Goal: Task Accomplishment & Management: Complete application form

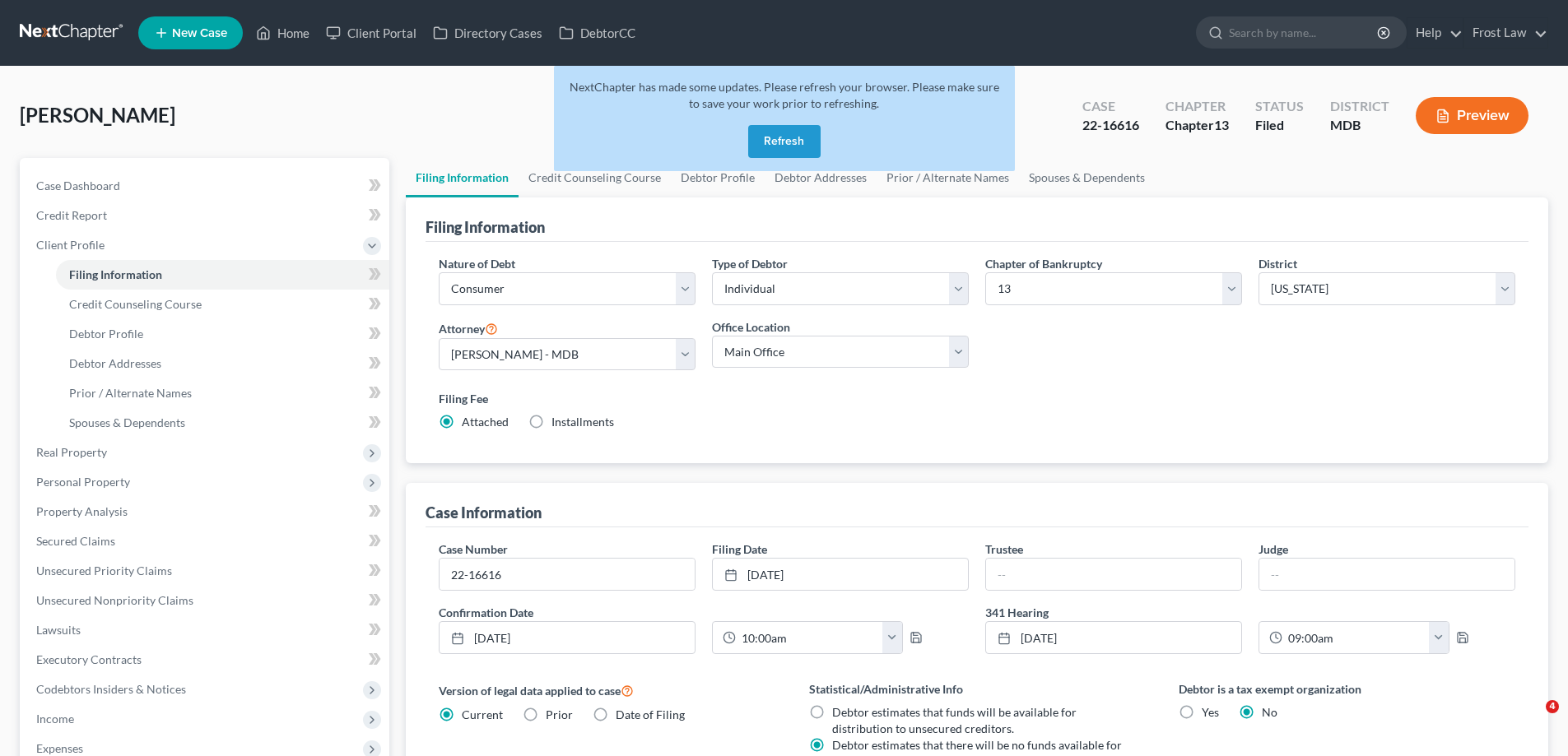
select select "1"
select select "0"
select select "3"
select select "38"
select select "0"
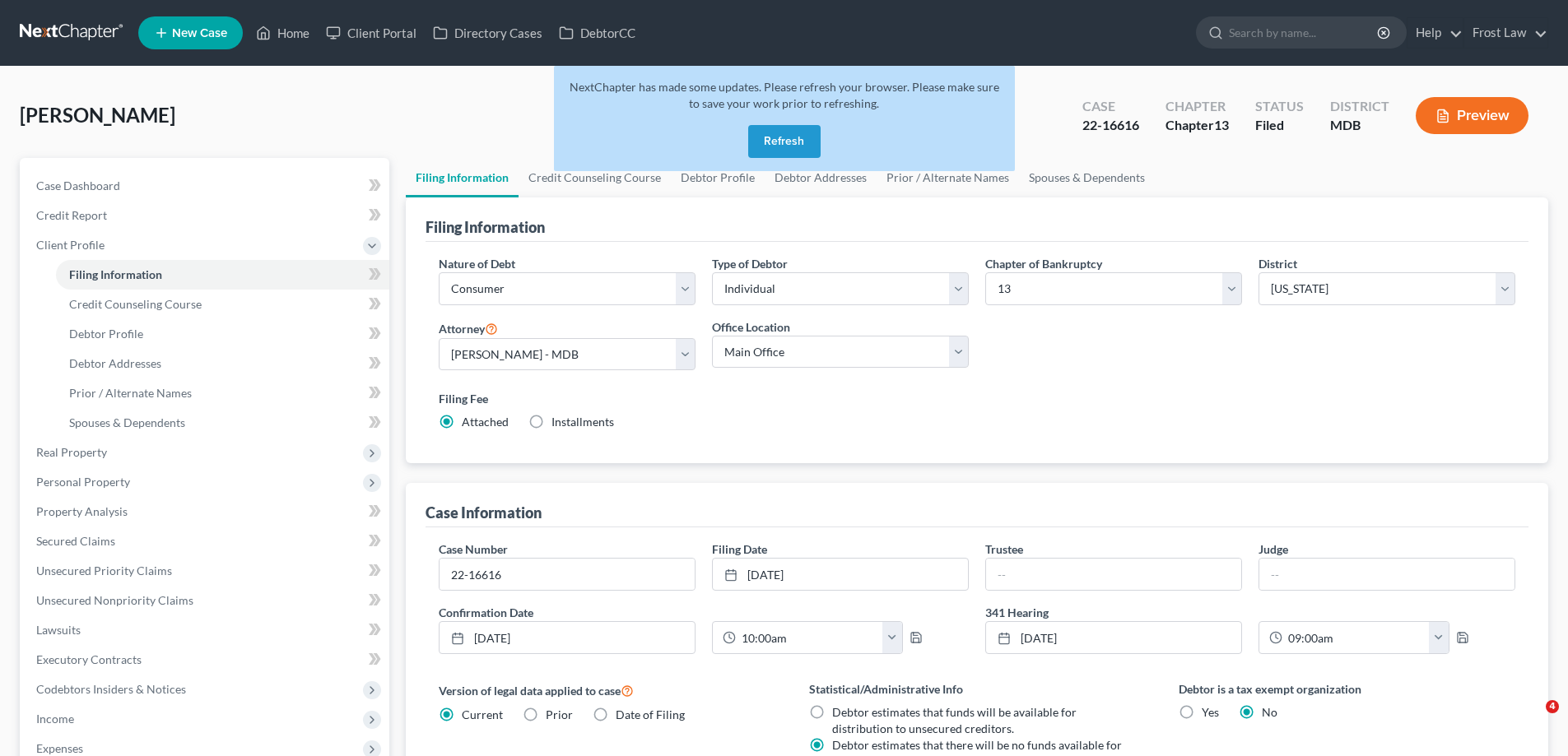
select select "21"
click at [797, 142] on button "Refresh" at bounding box center [784, 141] width 72 height 32
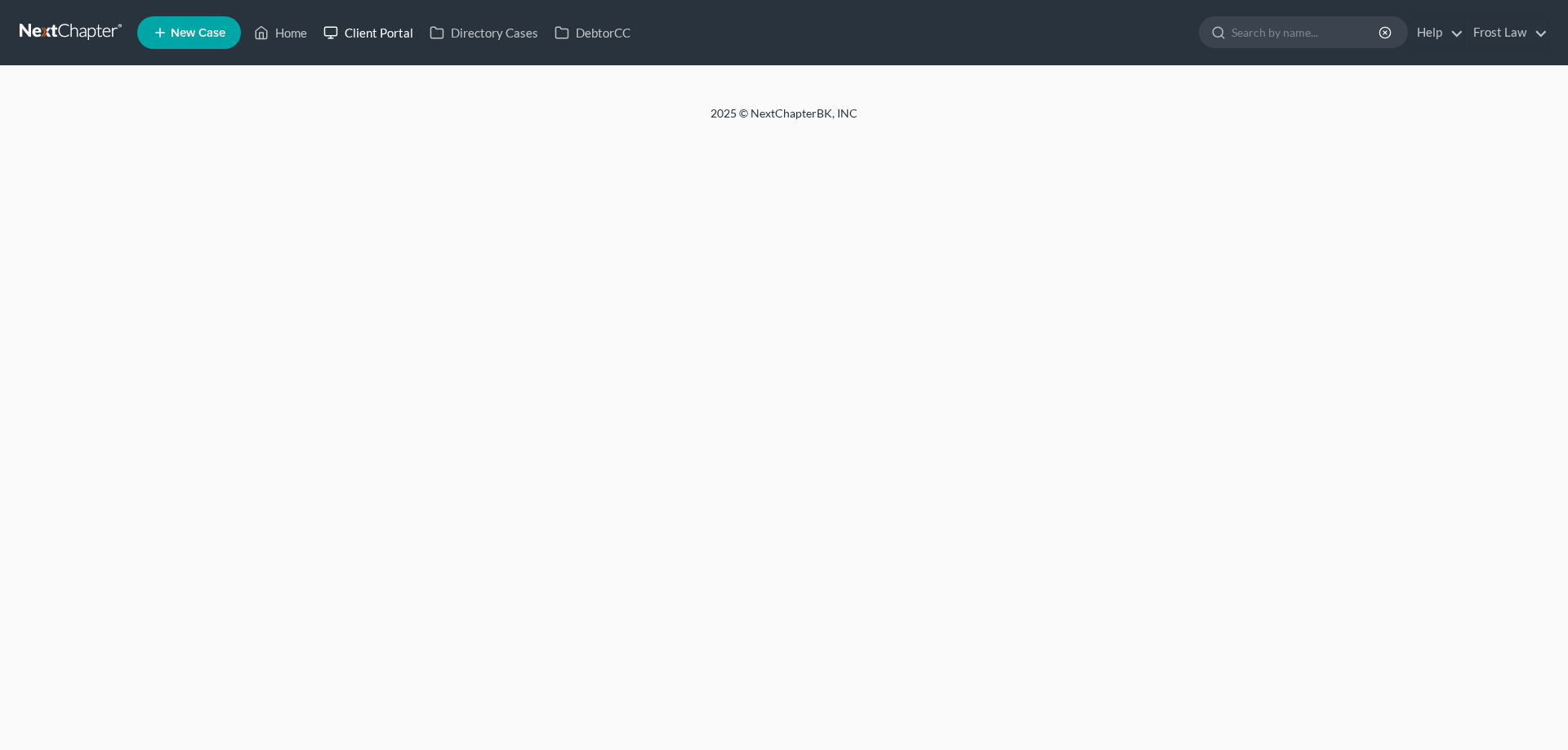
select select "1"
select select "0"
select select "3"
select select "38"
select select "0"
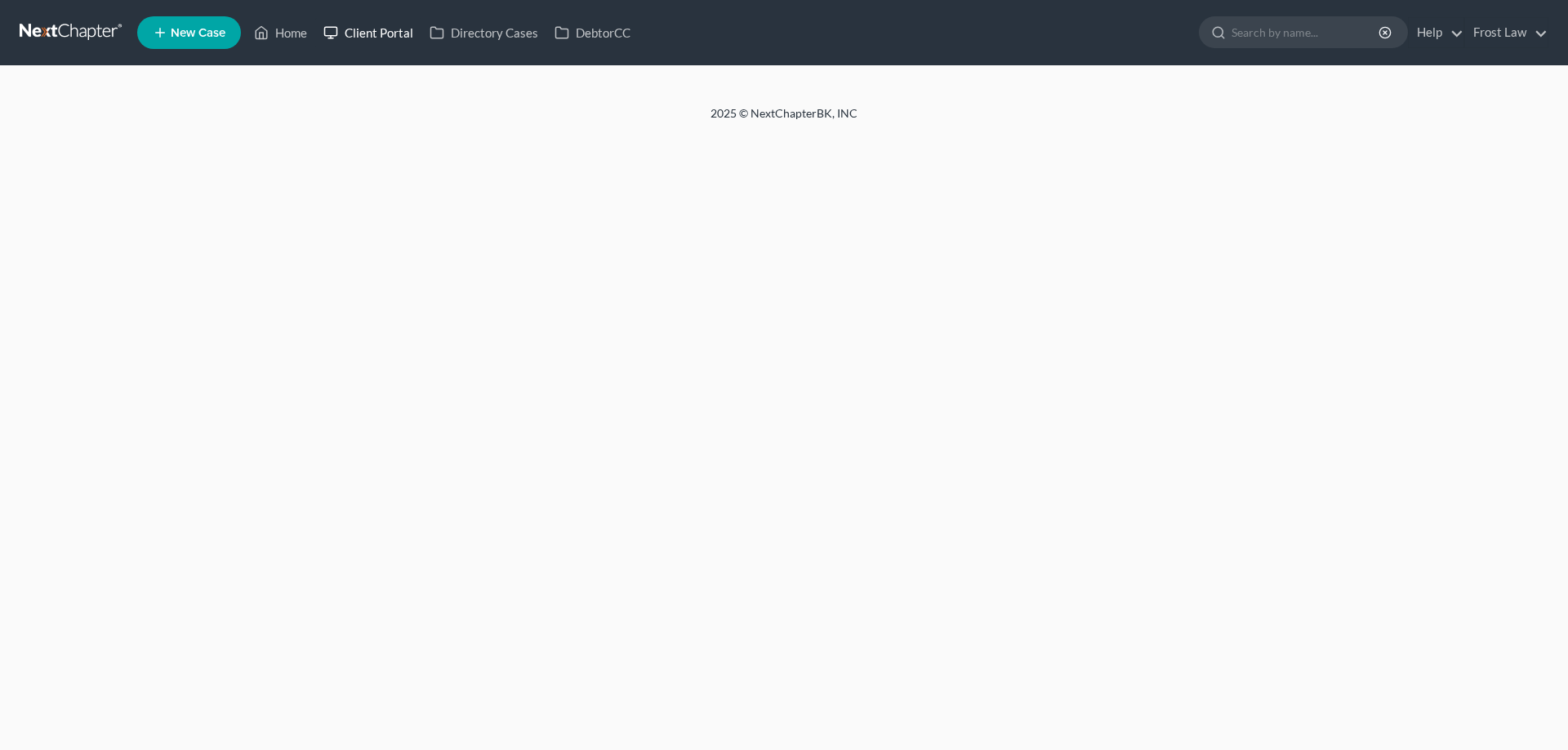
select select "21"
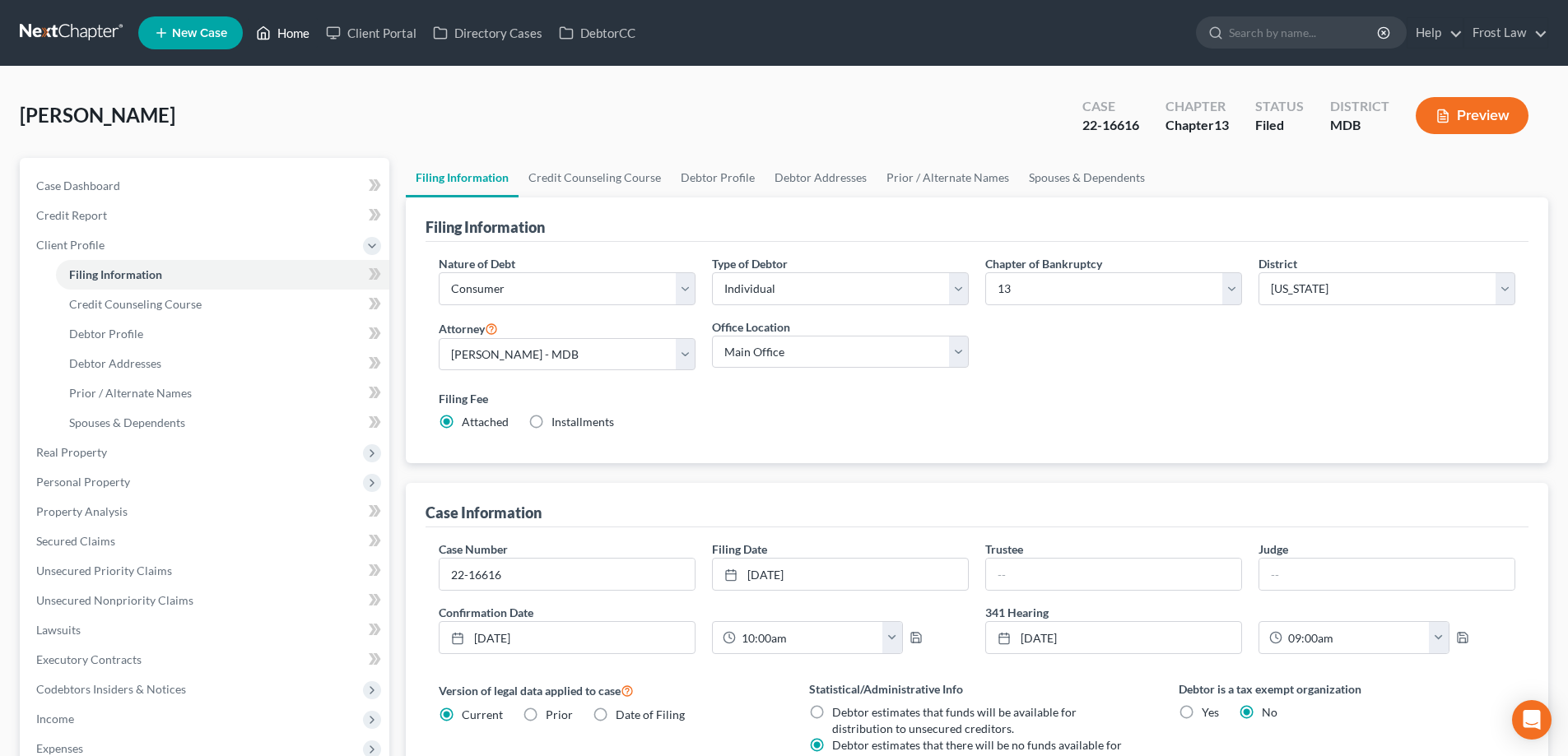
click at [273, 29] on link "Home" at bounding box center [282, 33] width 70 height 30
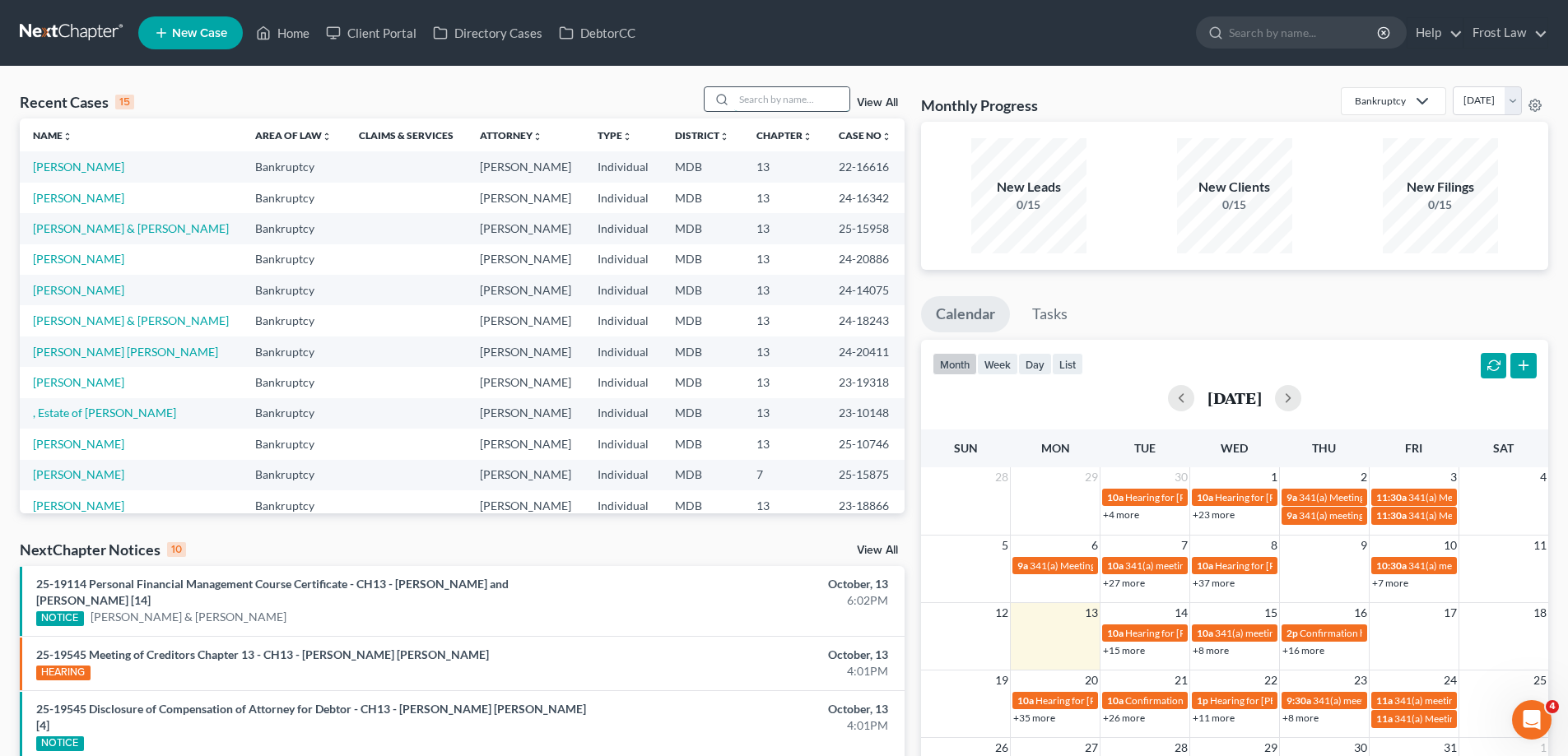
click at [784, 100] on input "search" at bounding box center [791, 99] width 115 height 24
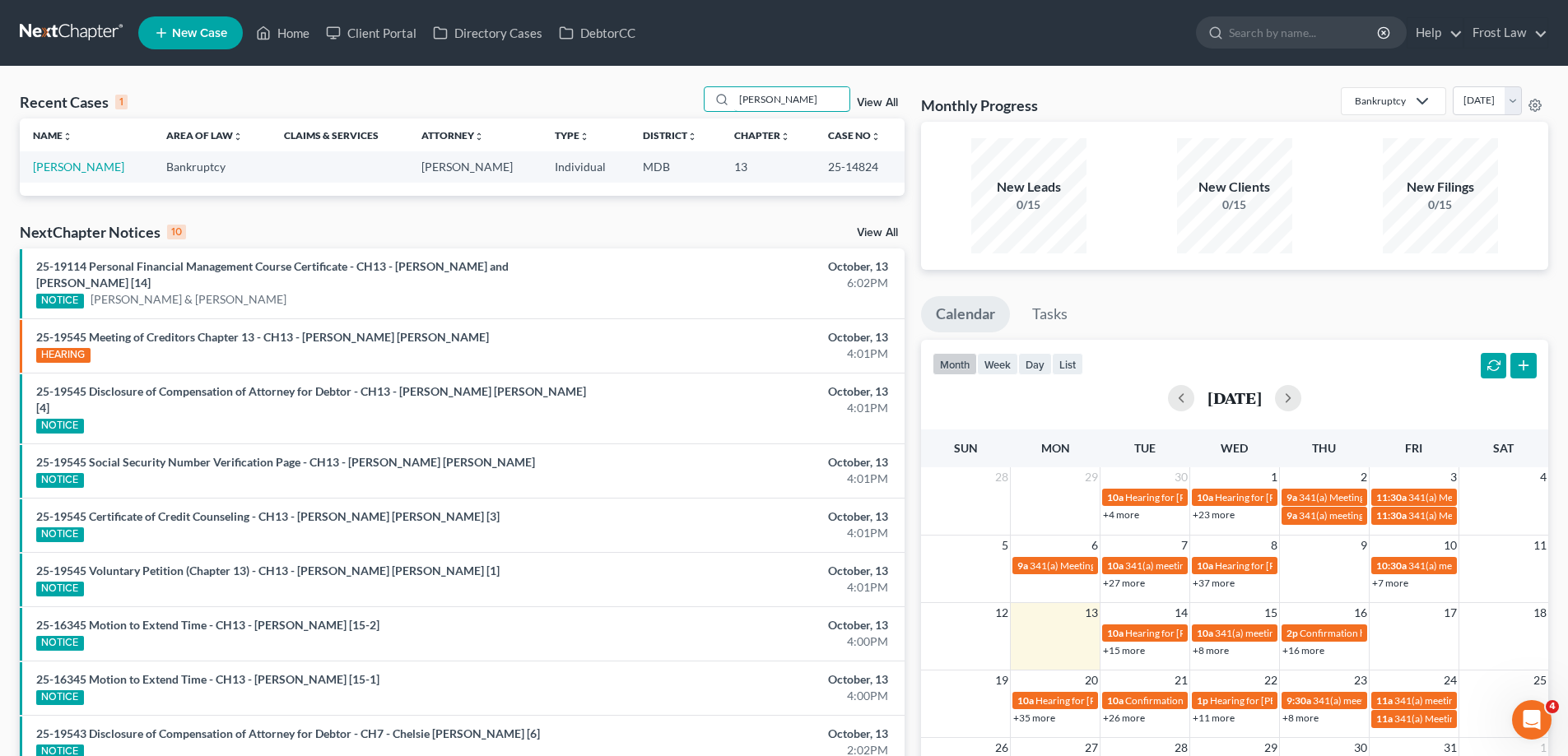
type input "[PERSON_NAME]"
drag, startPoint x: 878, startPoint y: 163, endPoint x: 829, endPoint y: 175, distance: 50.4
click at [829, 175] on td "25-14824" at bounding box center [859, 166] width 90 height 31
copy td "25-14824"
click at [70, 162] on link "[PERSON_NAME]" at bounding box center [78, 166] width 91 height 14
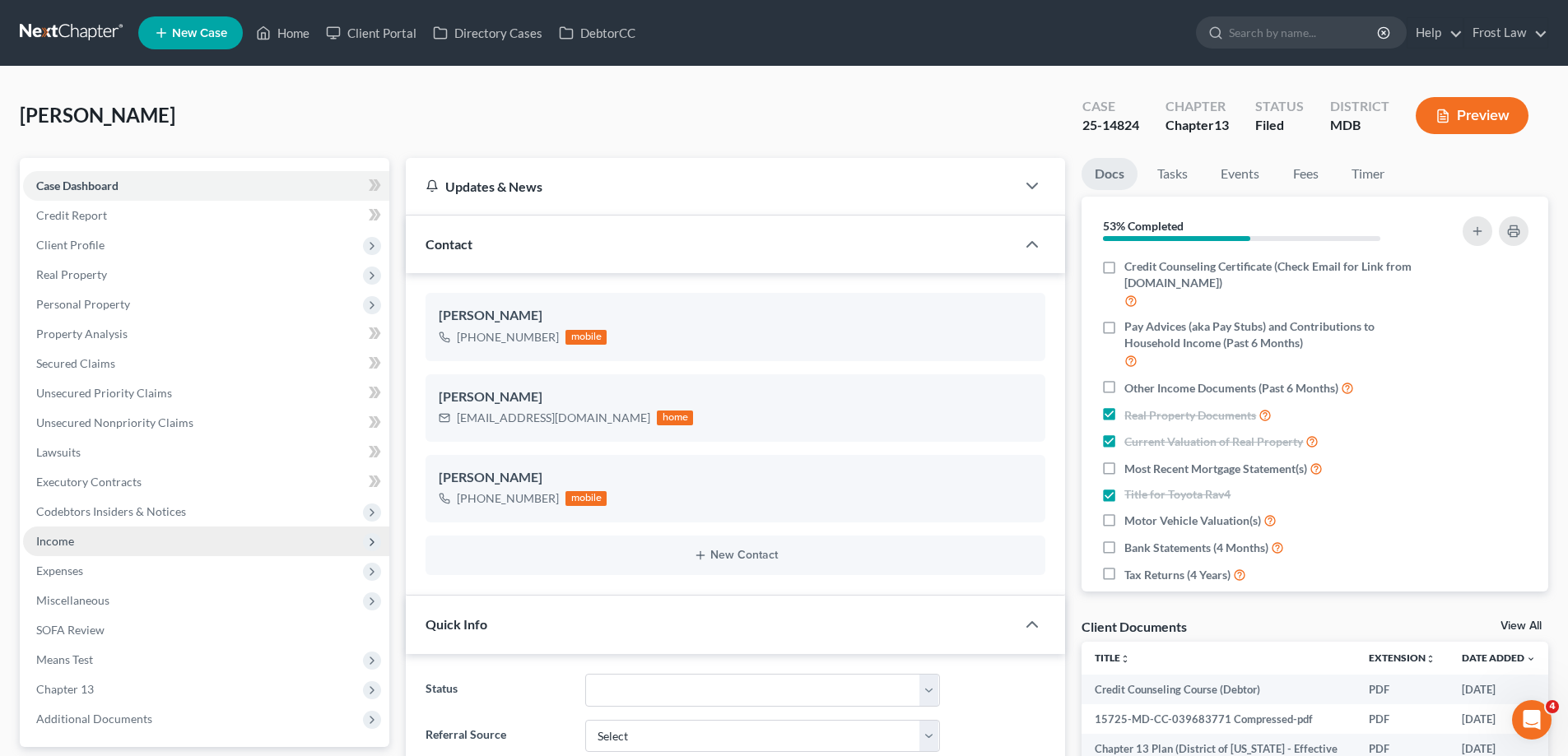
scroll to position [428, 0]
click at [130, 553] on span "Income" at bounding box center [206, 542] width 366 height 30
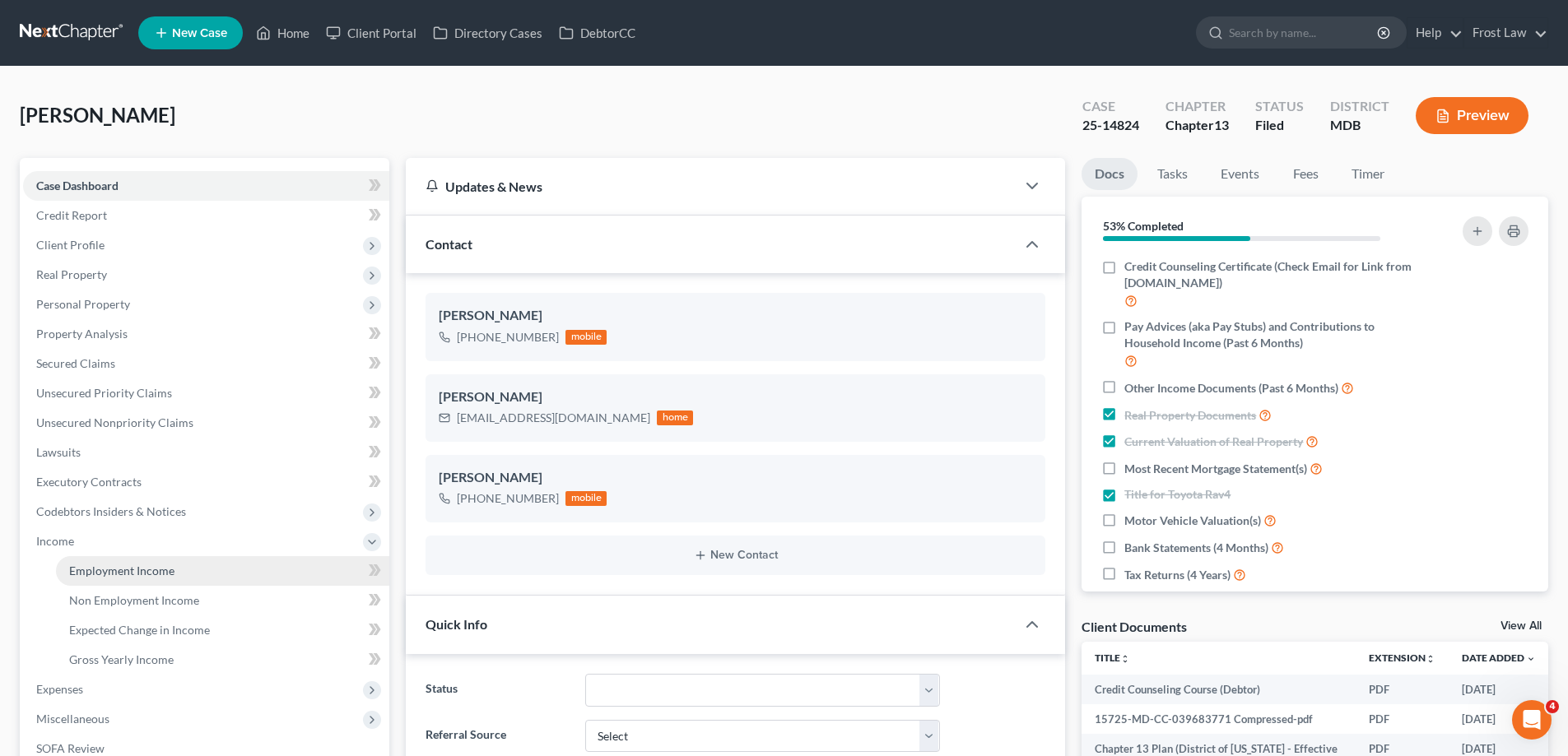
click at [121, 567] on span "Employment Income" at bounding box center [122, 570] width 106 height 14
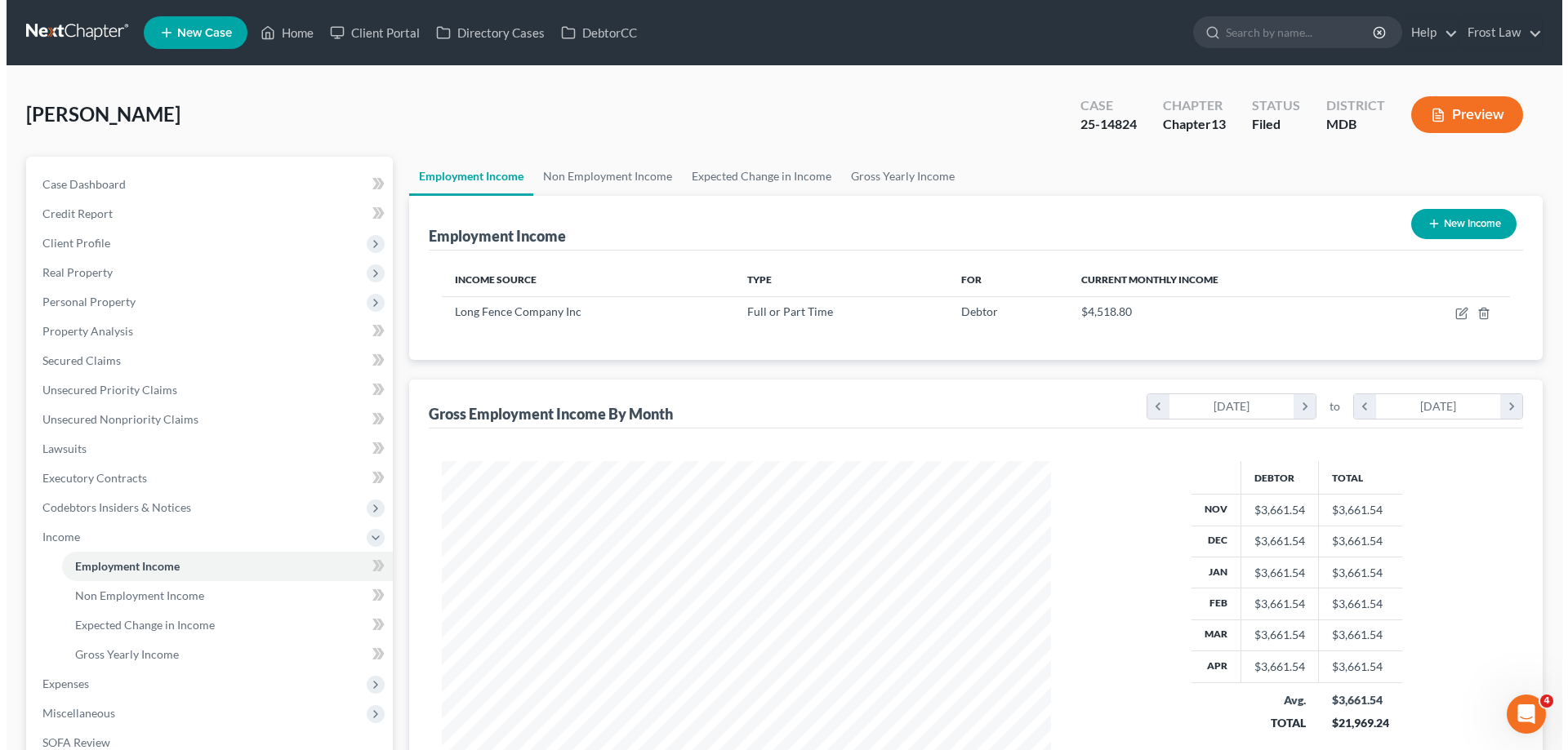
scroll to position [305, 642]
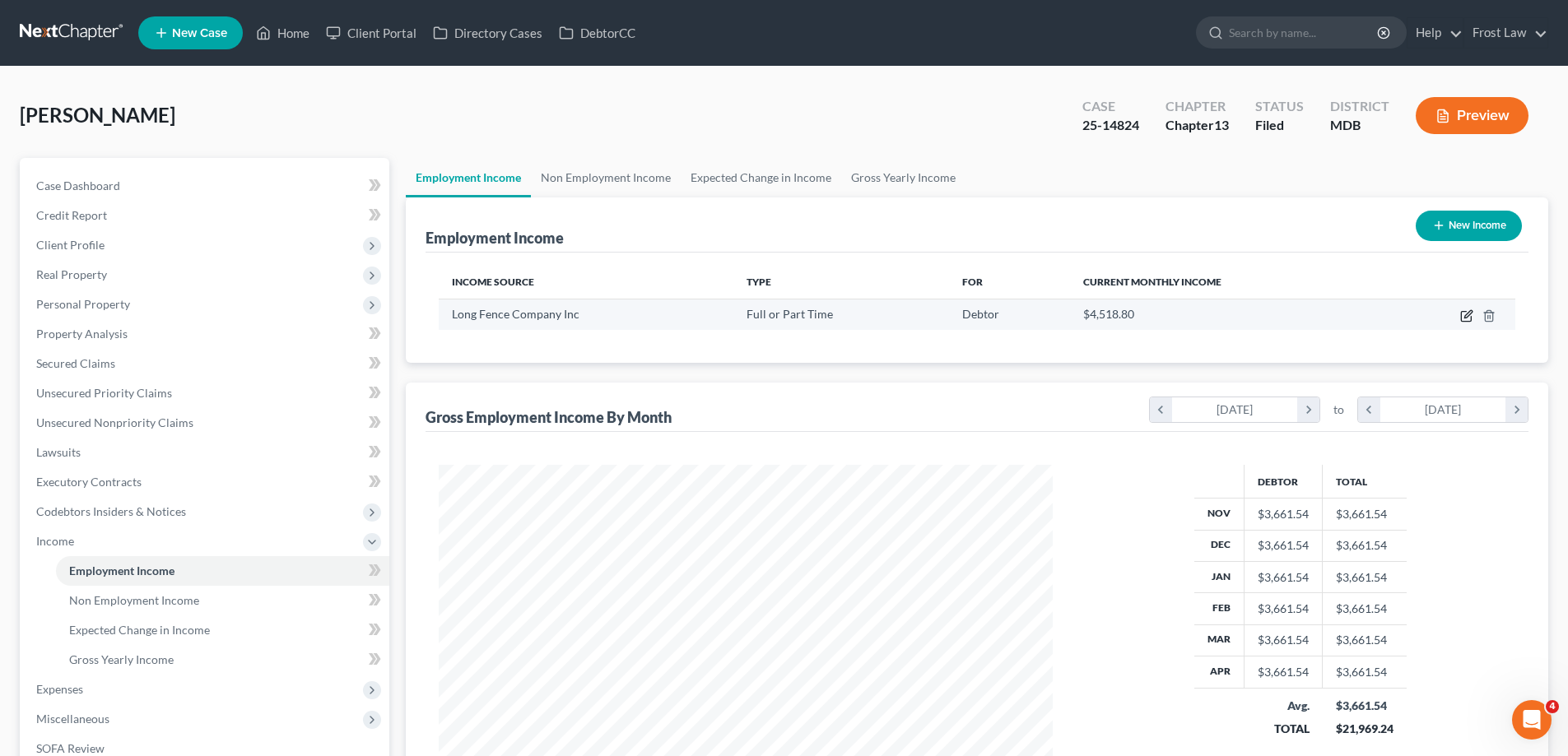
click at [1472, 318] on icon "button" at bounding box center [1467, 316] width 13 height 13
select select "0"
select select "21"
select select "2"
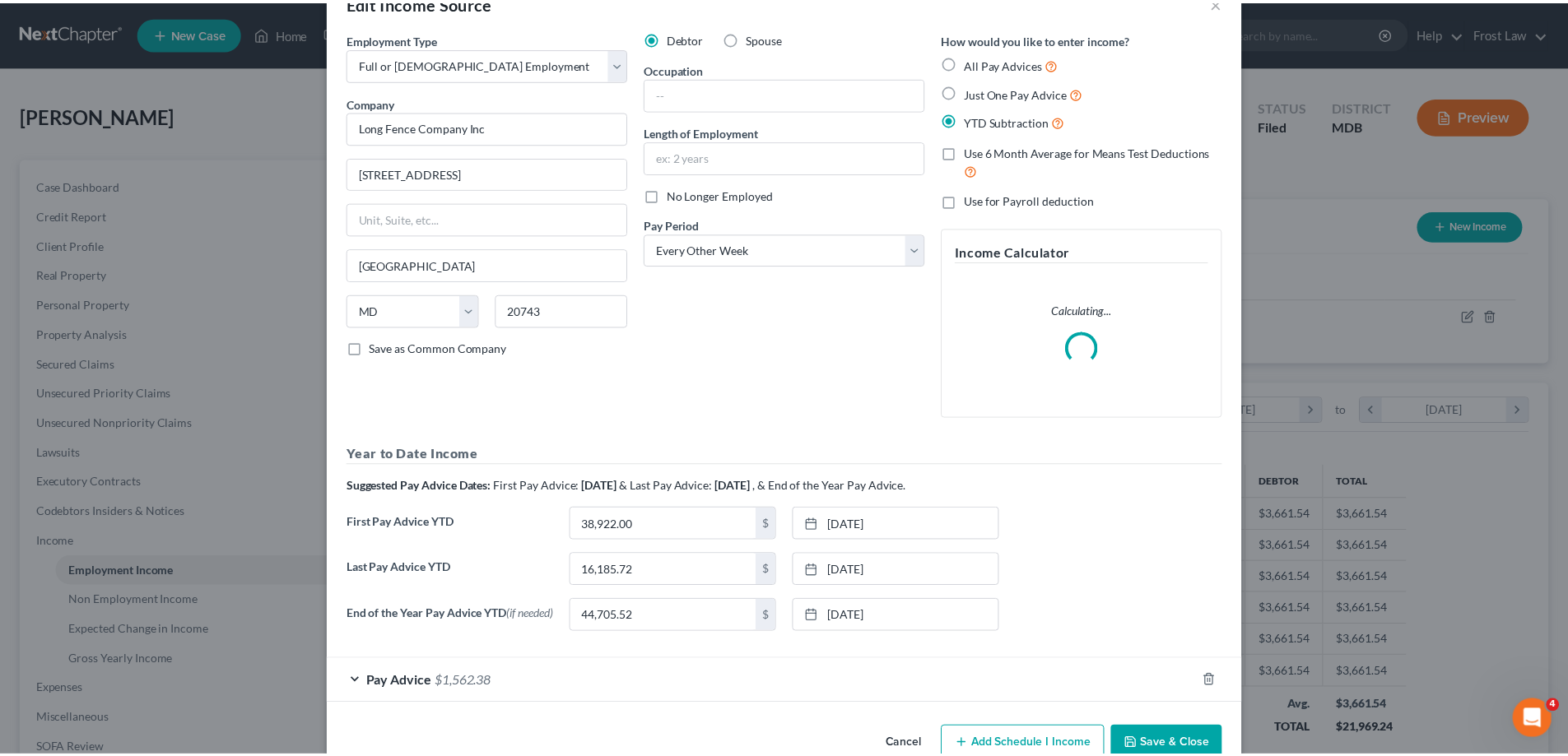
scroll to position [87, 0]
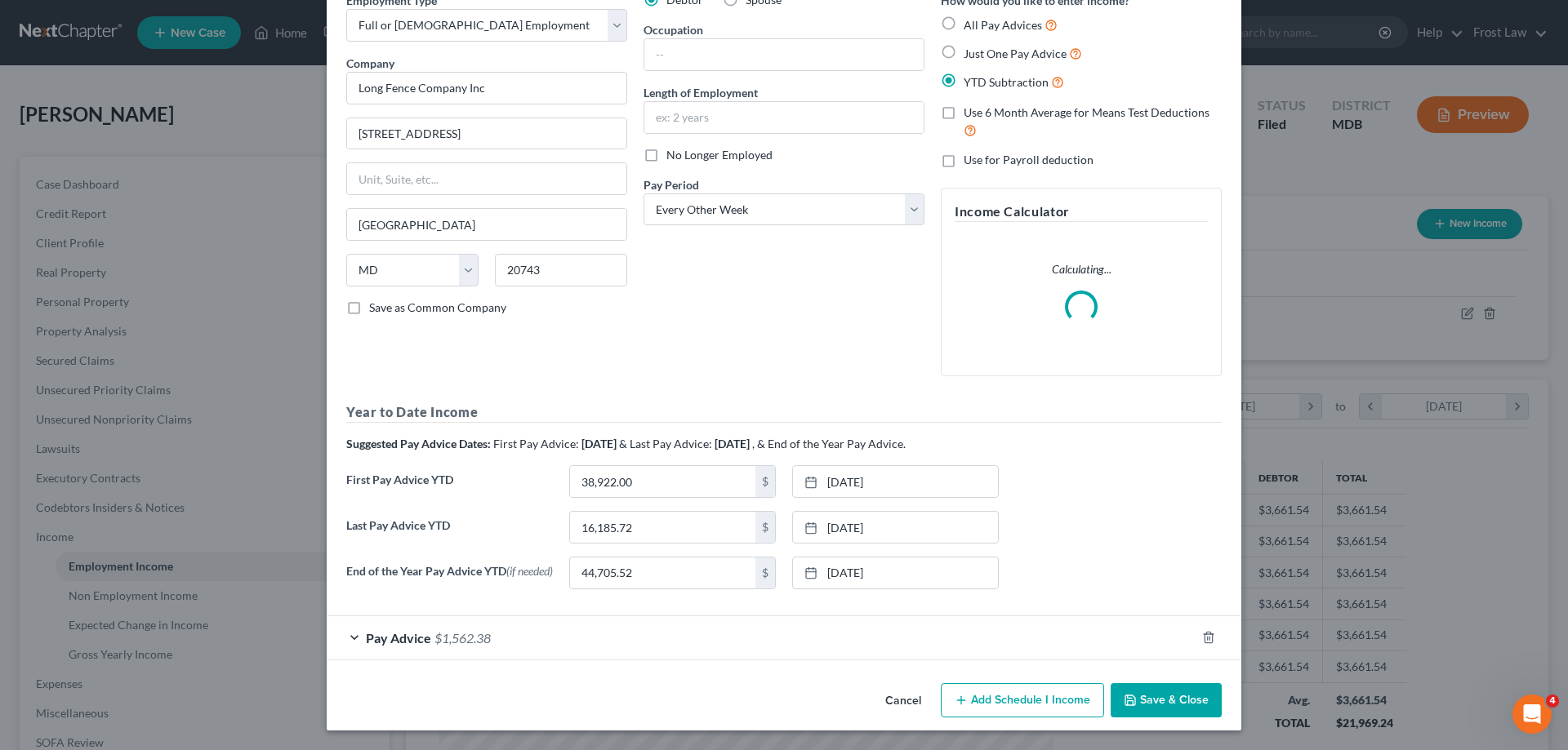
click at [902, 700] on button "Cancel" at bounding box center [903, 700] width 62 height 32
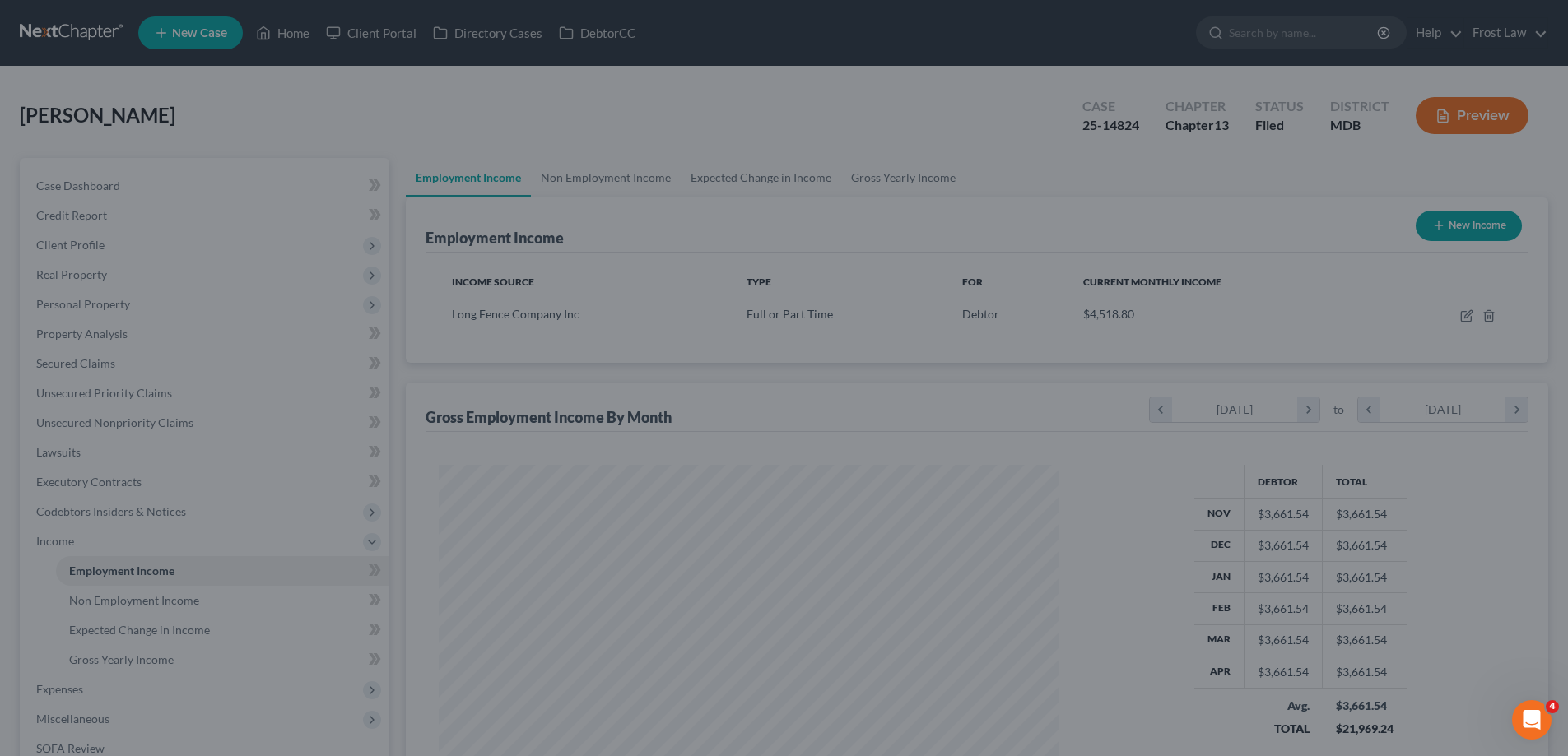
scroll to position [822664, 822505]
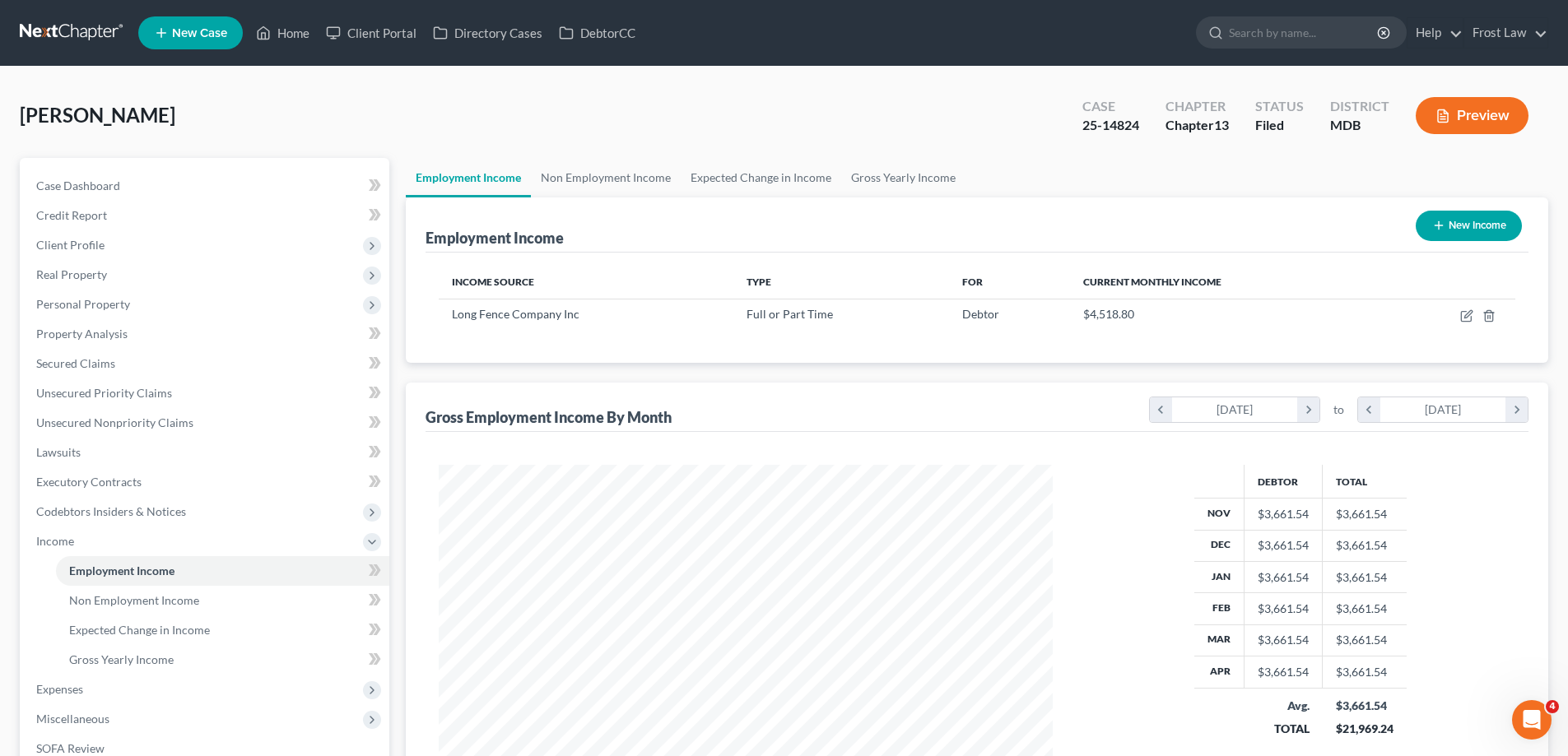
click at [298, 18] on ul "New Case Home Client Portal Directory Cases DebtorCC - No Result - See all resu…" at bounding box center [843, 32] width 1410 height 43
click at [294, 32] on link "Home" at bounding box center [282, 33] width 70 height 30
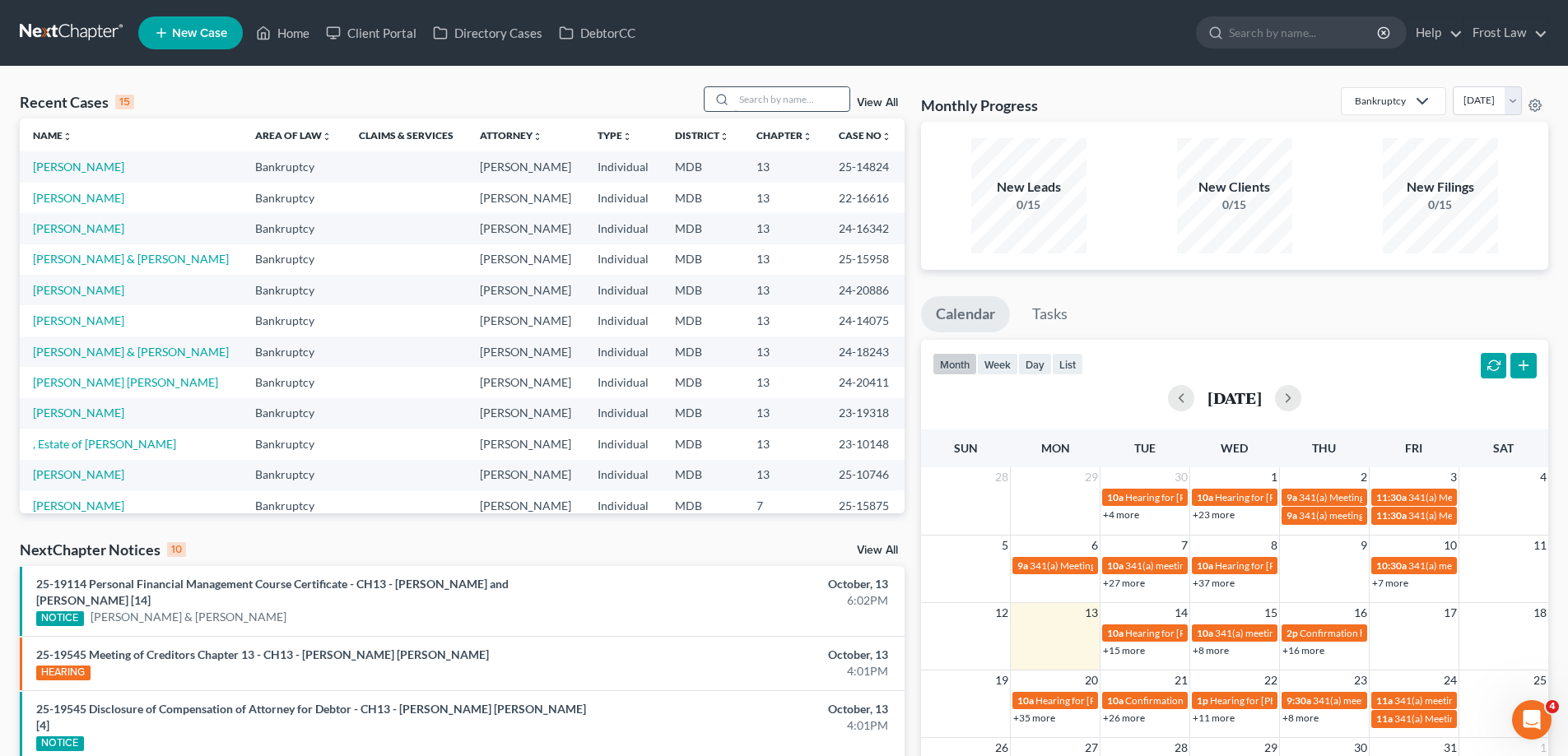
click at [745, 105] on input "search" at bounding box center [791, 99] width 115 height 24
click at [744, 105] on input "m" at bounding box center [791, 99] width 115 height 24
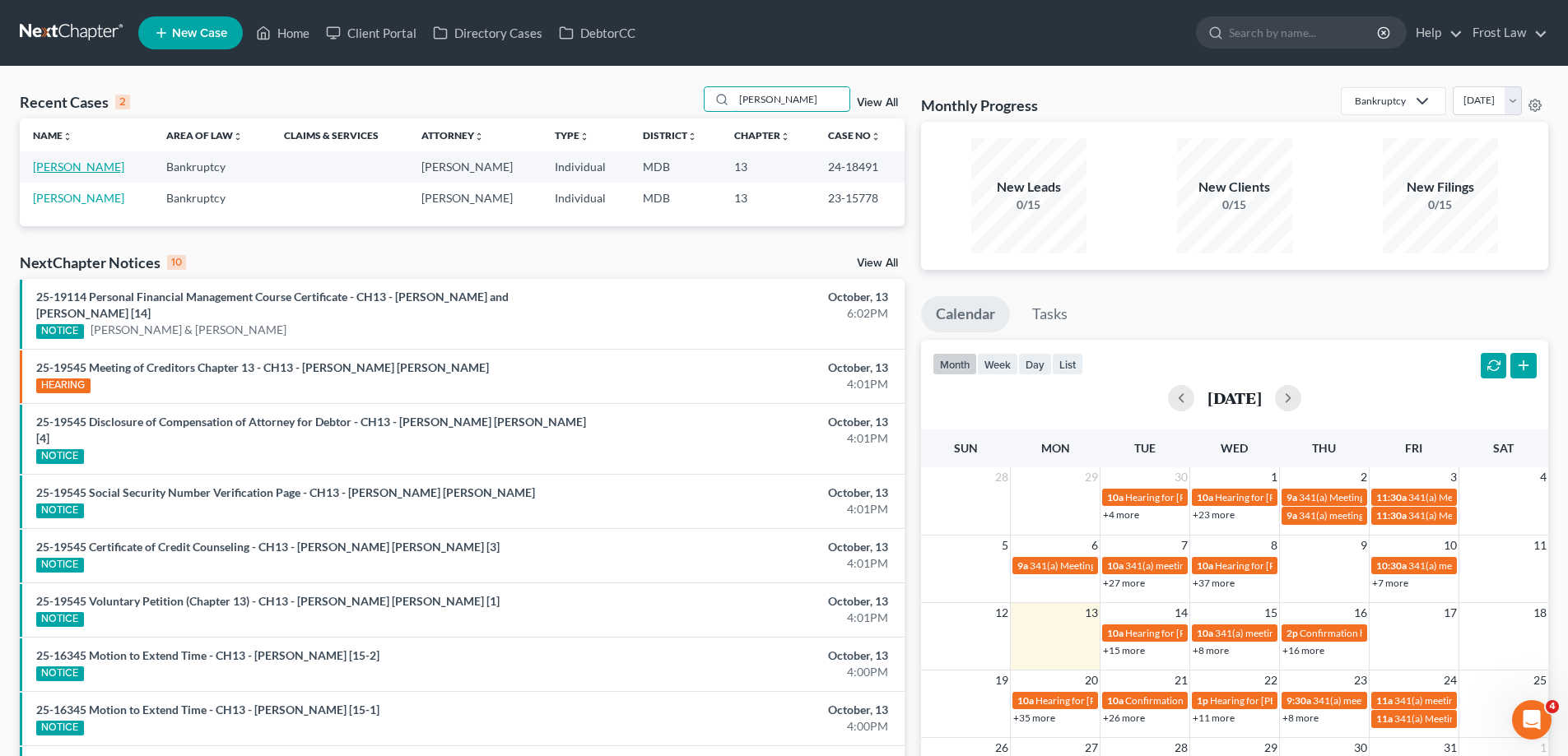
type input "[PERSON_NAME]"
click at [98, 161] on link "[PERSON_NAME]" at bounding box center [78, 166] width 91 height 14
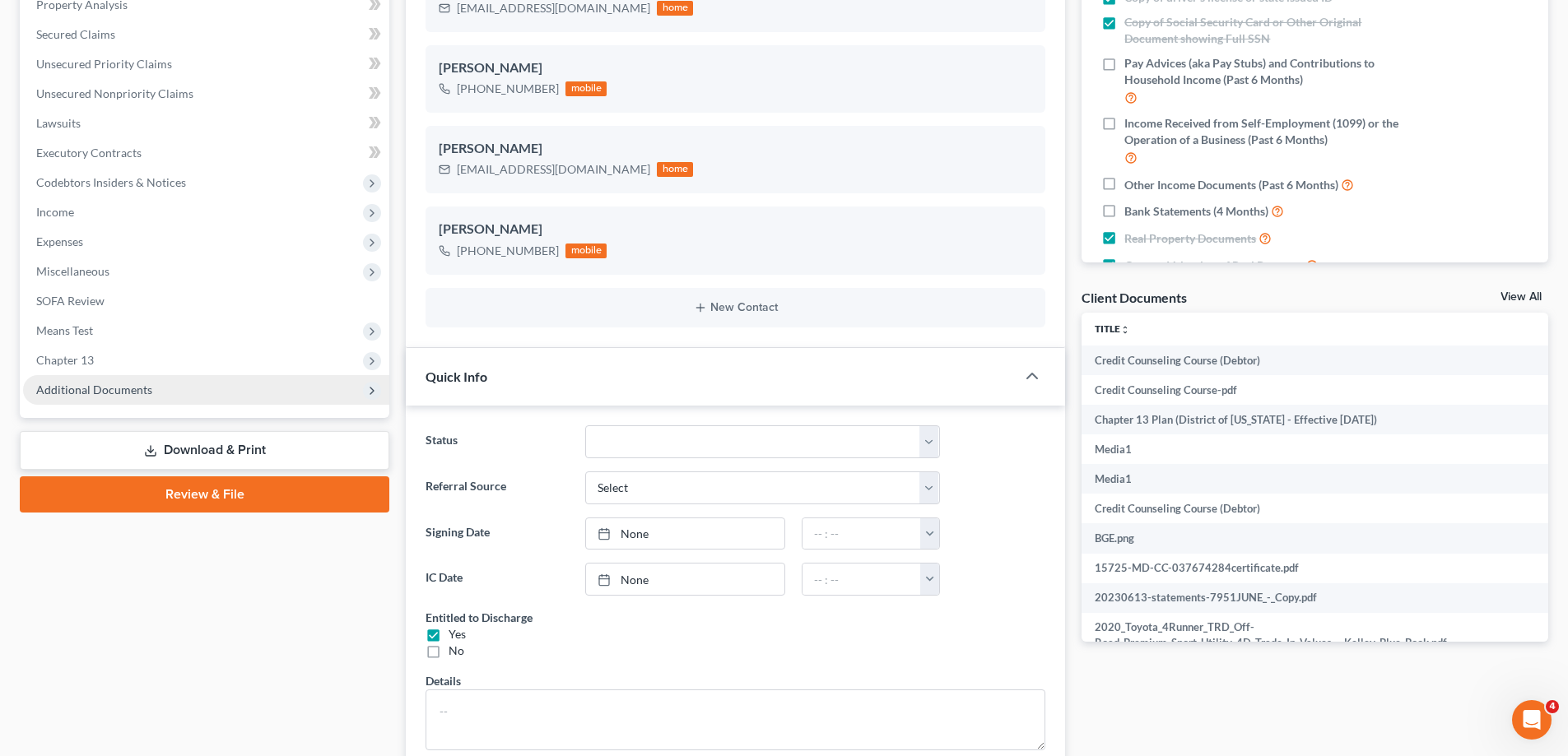
scroll to position [575, 0]
click at [174, 398] on span "Additional Documents" at bounding box center [206, 391] width 366 height 30
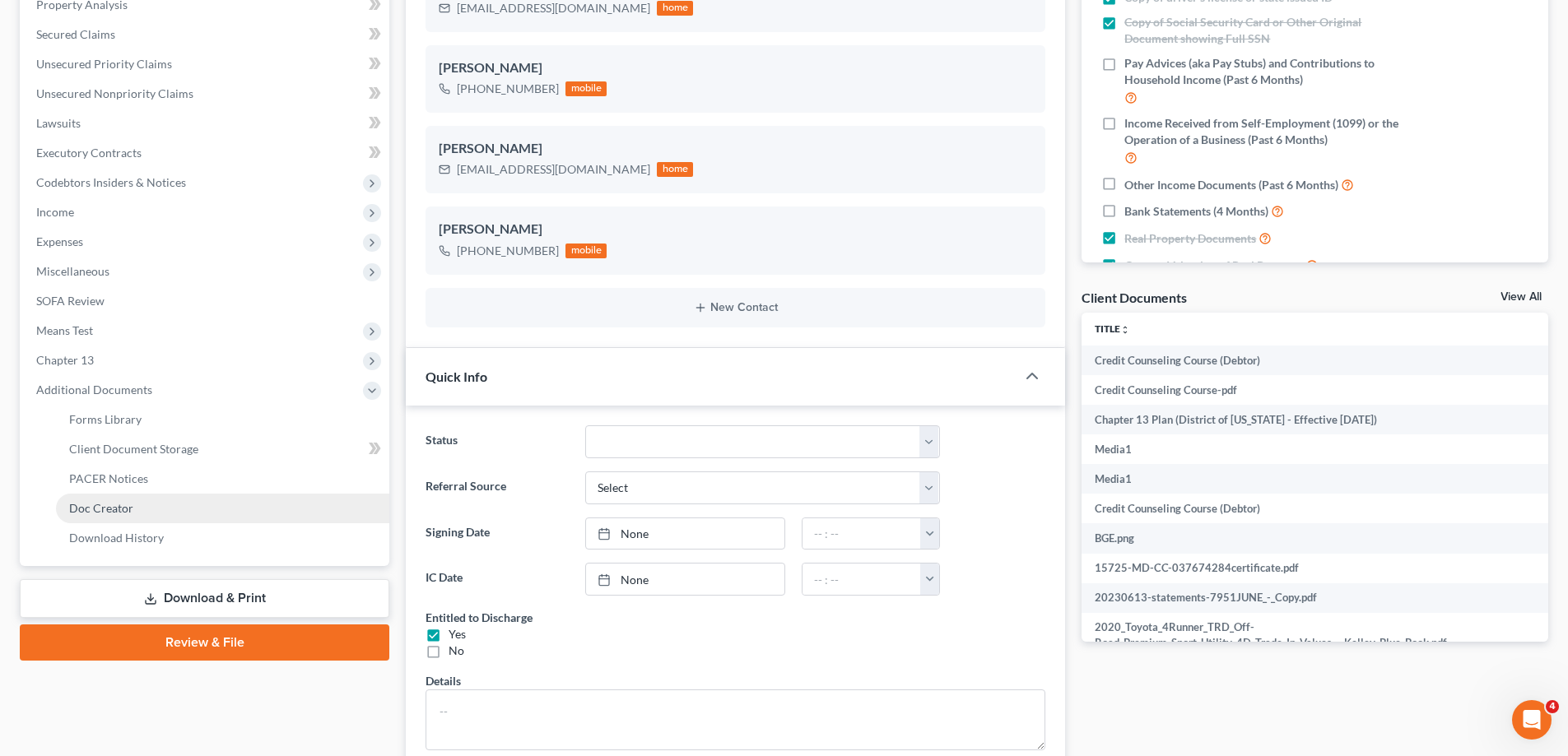
click at [208, 493] on link "Doc Creator" at bounding box center [222, 508] width 333 height 30
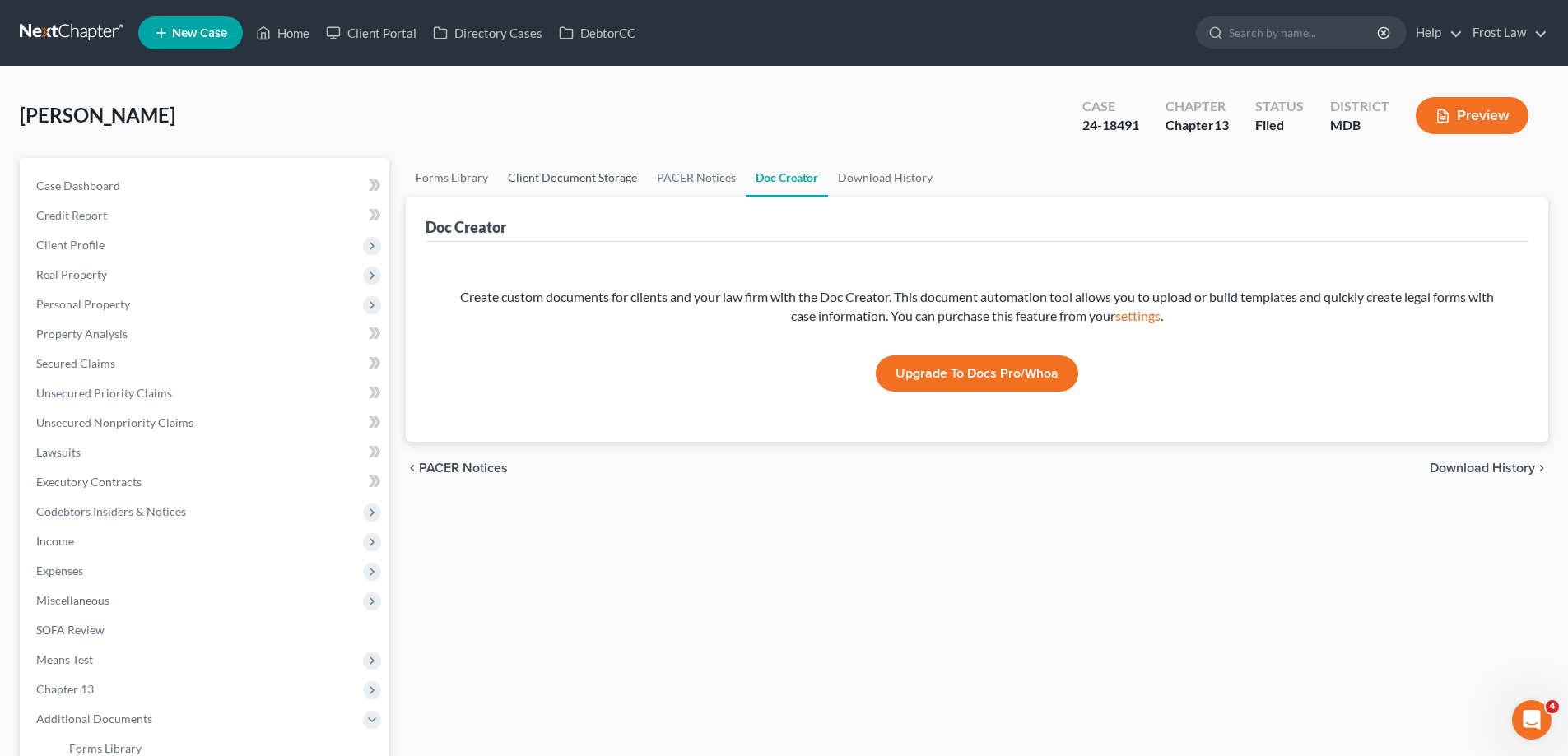
click at [613, 178] on link "Client Document Storage" at bounding box center [572, 177] width 149 height 40
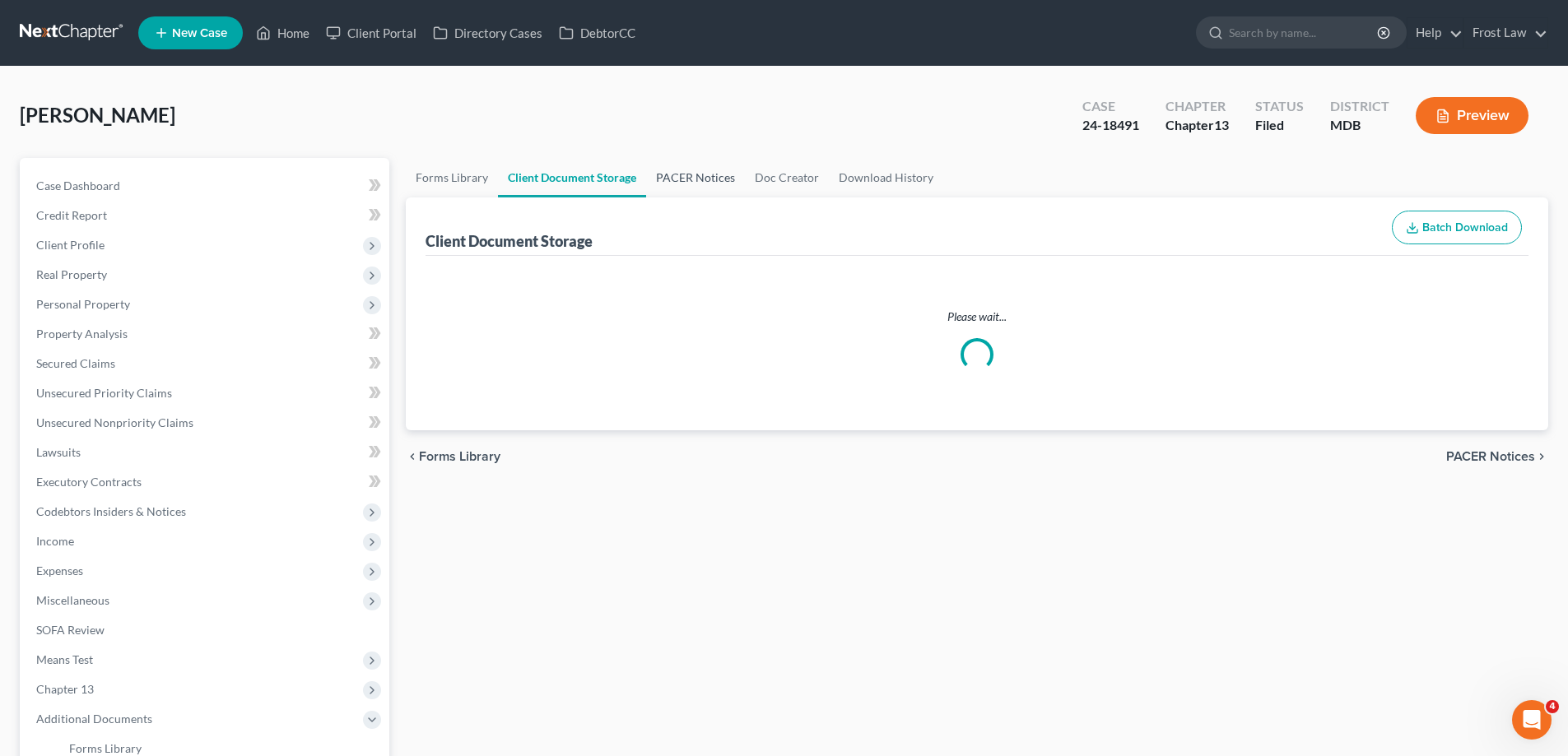
select select "14"
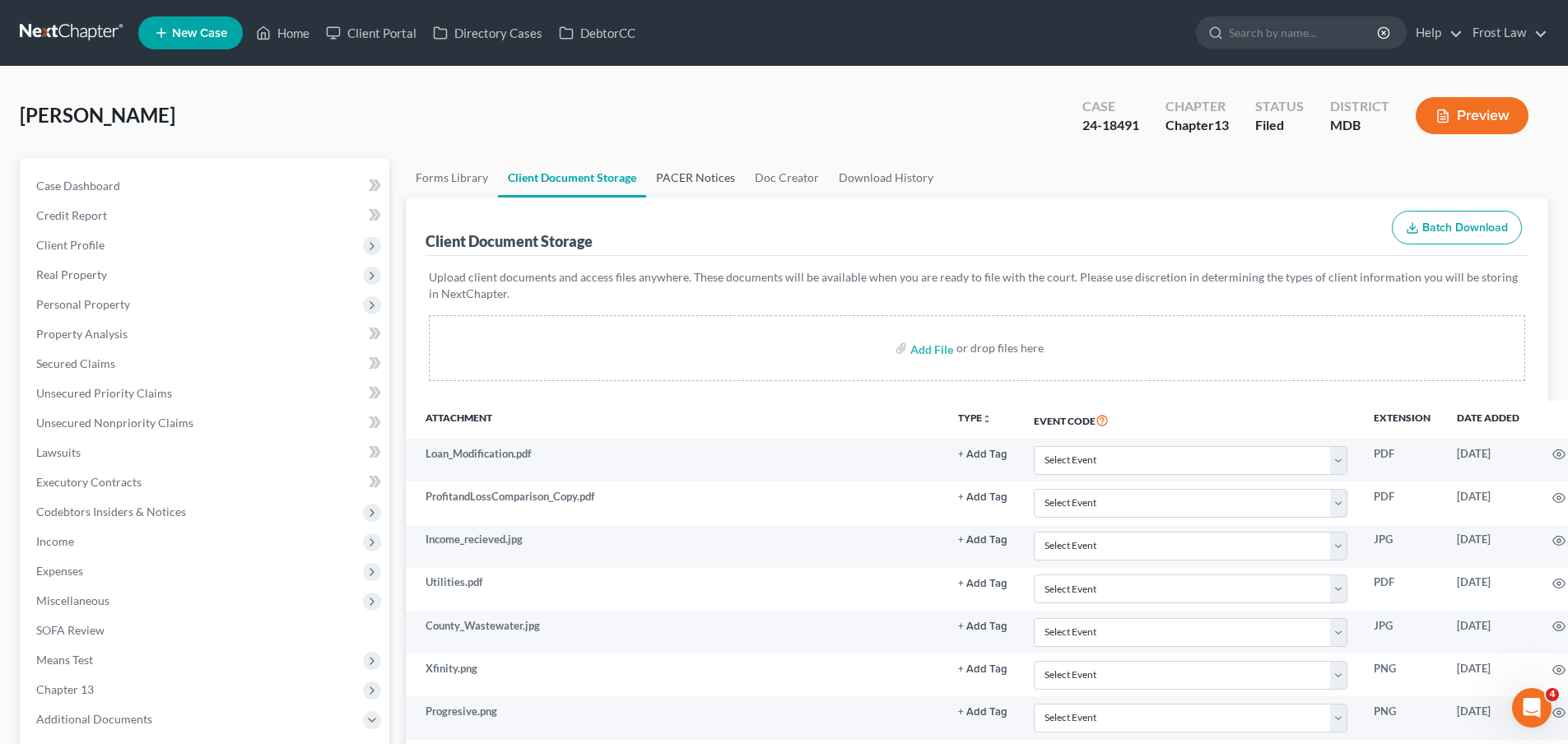
click at [681, 190] on link "PACER Notices" at bounding box center [695, 177] width 98 height 40
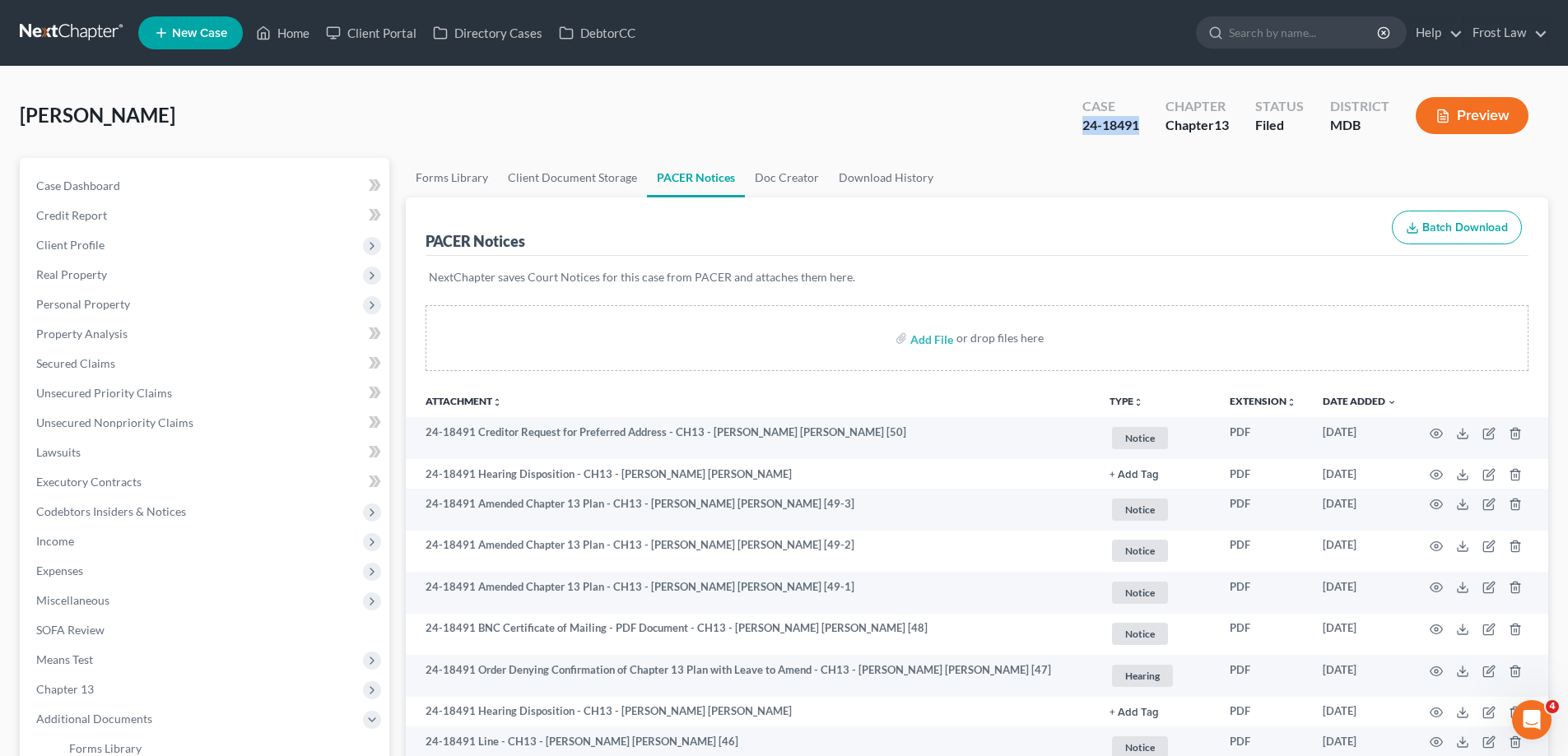
drag, startPoint x: 1138, startPoint y: 128, endPoint x: 1065, endPoint y: 140, distance: 74.0
click at [1065, 140] on div "Case 24-18491 Chapter Chapter 13 Status Filed District MDB Preview" at bounding box center [1305, 115] width 485 height 58
copy div "24-18491"
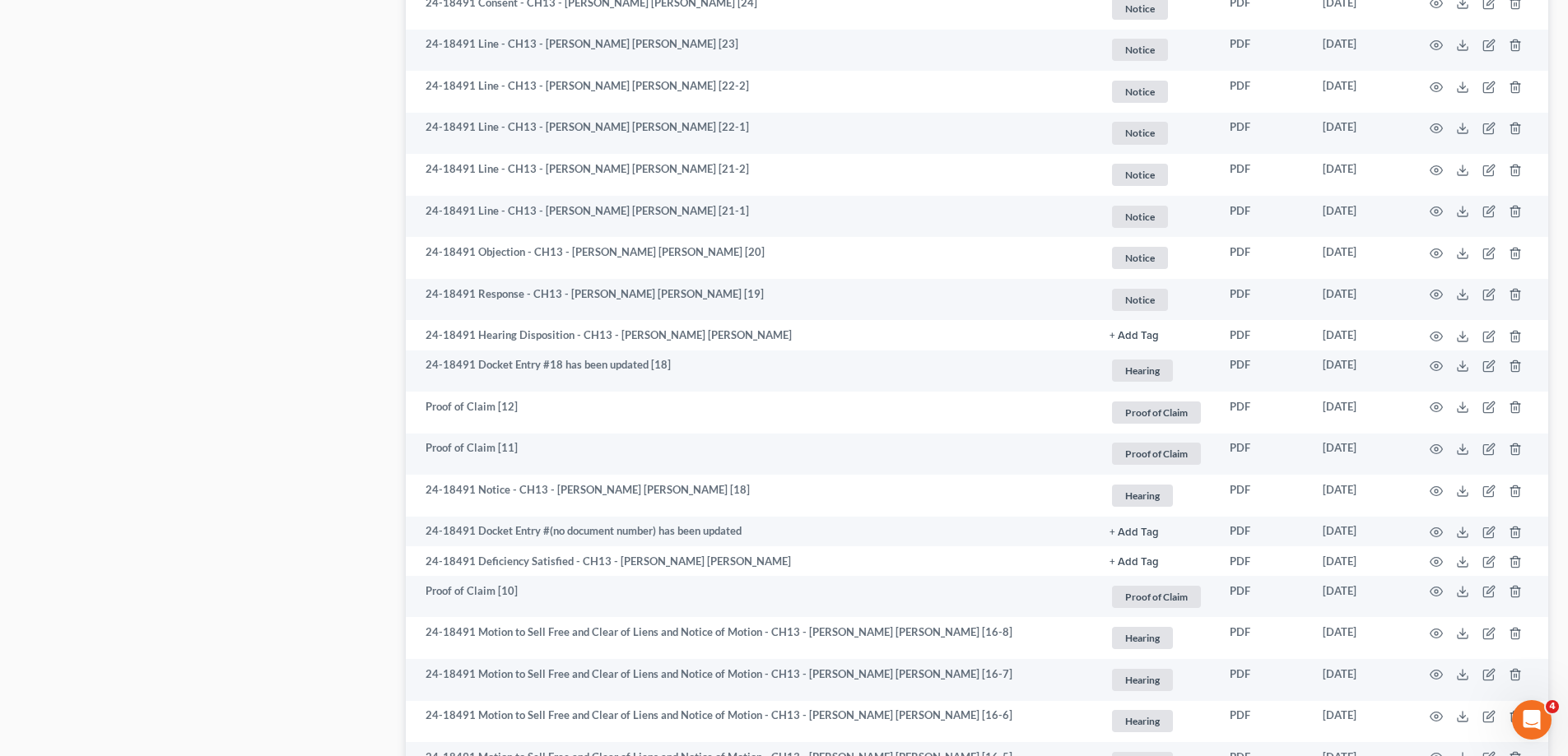
scroll to position [2847, 0]
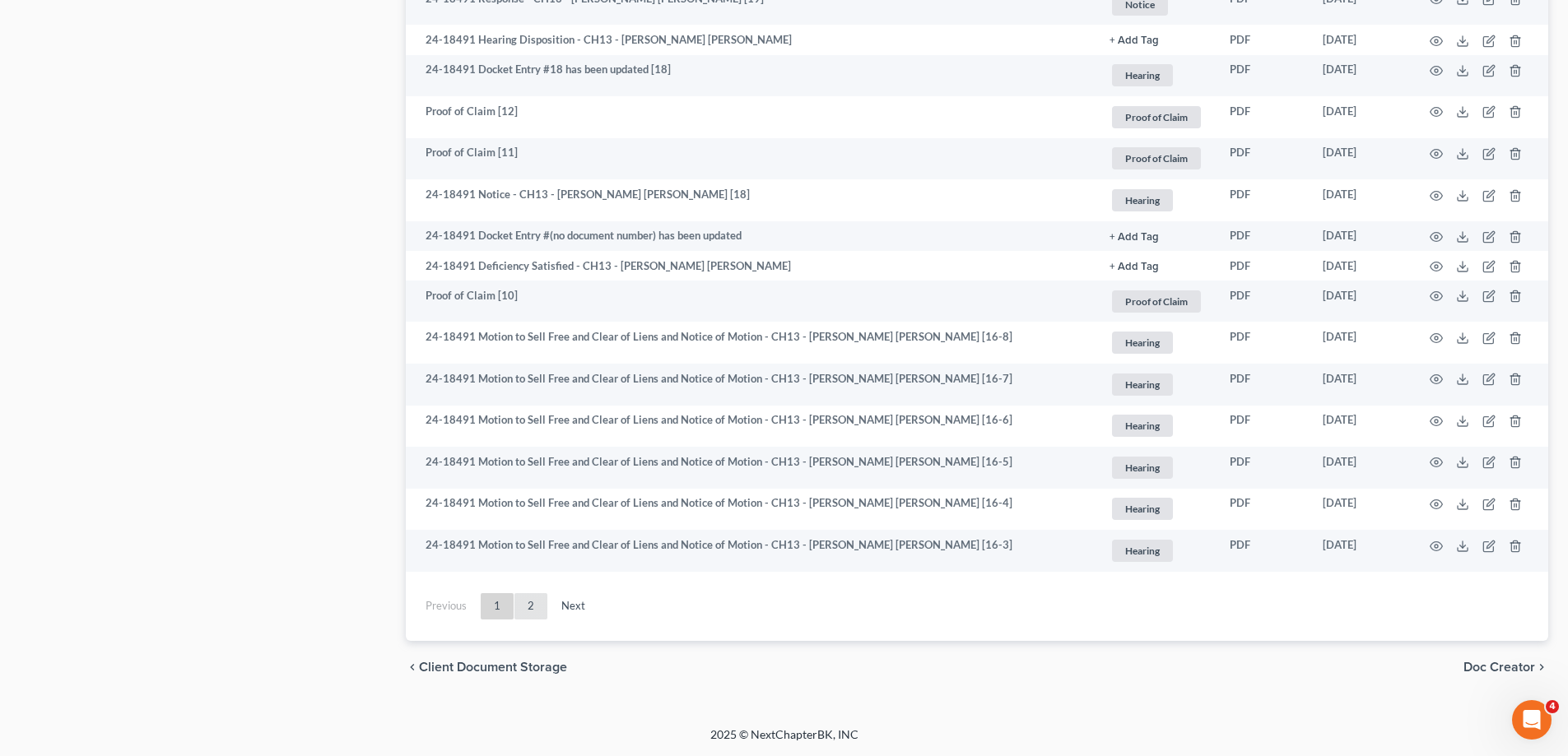
click at [520, 601] on link "2" at bounding box center [530, 607] width 32 height 26
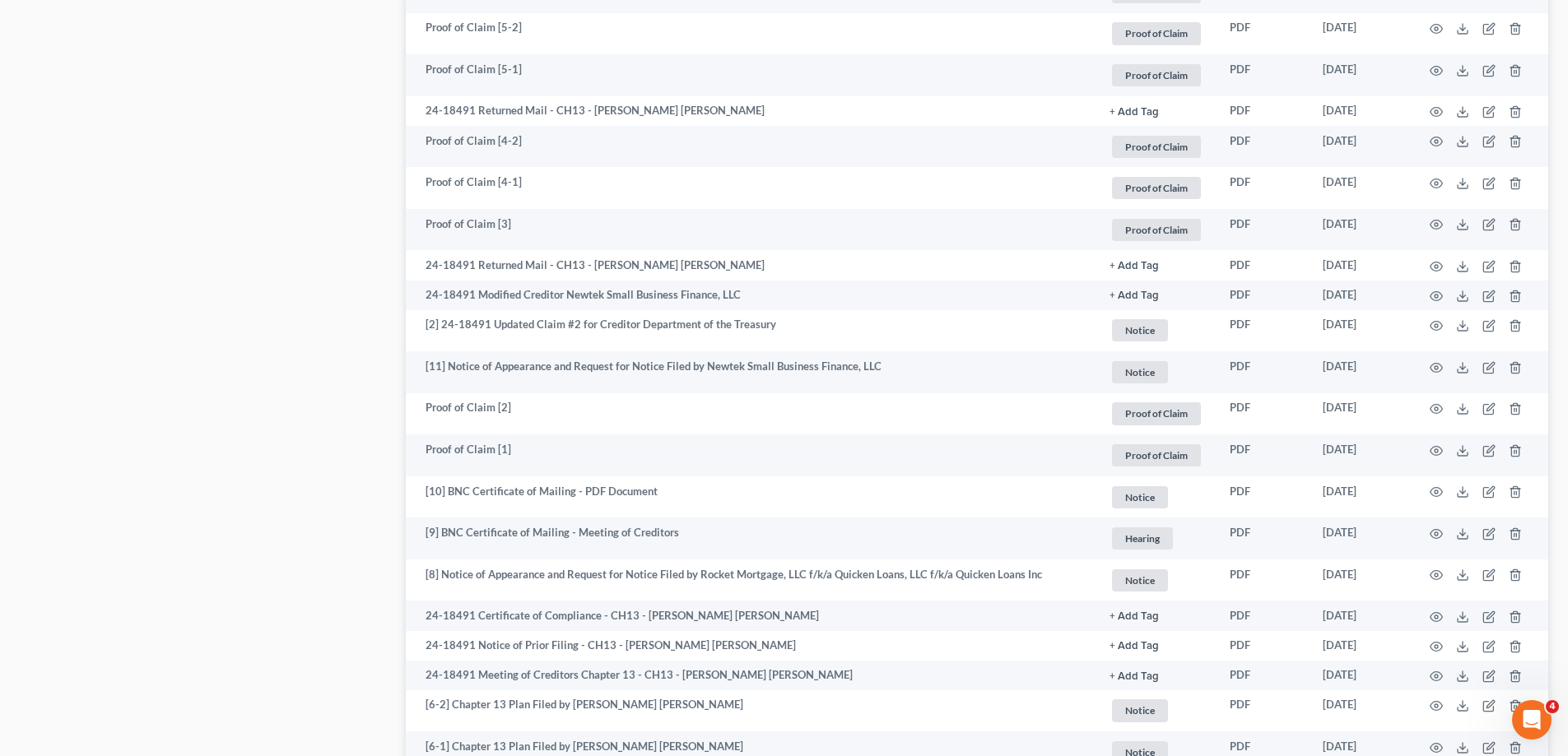
scroll to position [1748, 0]
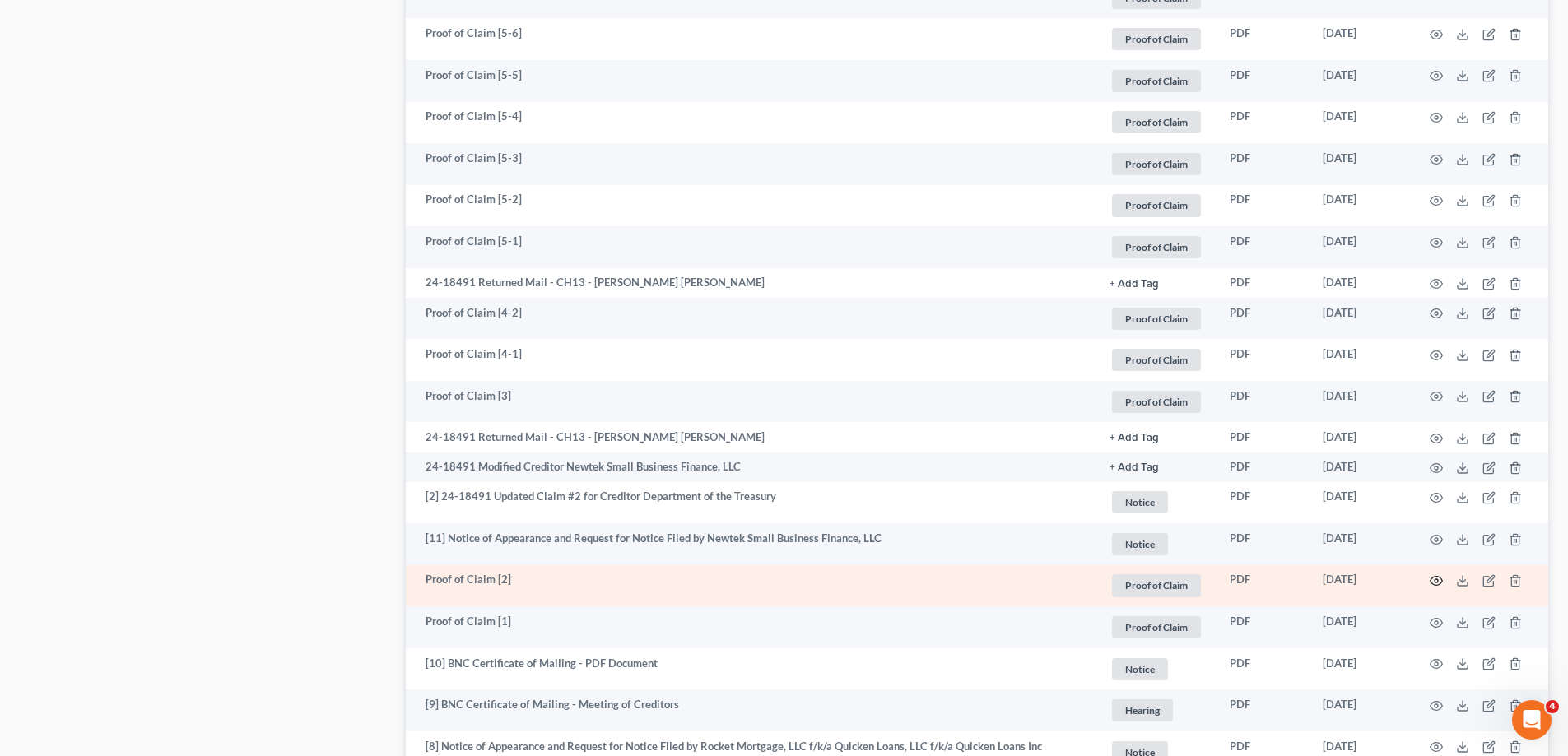
click at [1432, 584] on icon "button" at bounding box center [1436, 581] width 13 height 13
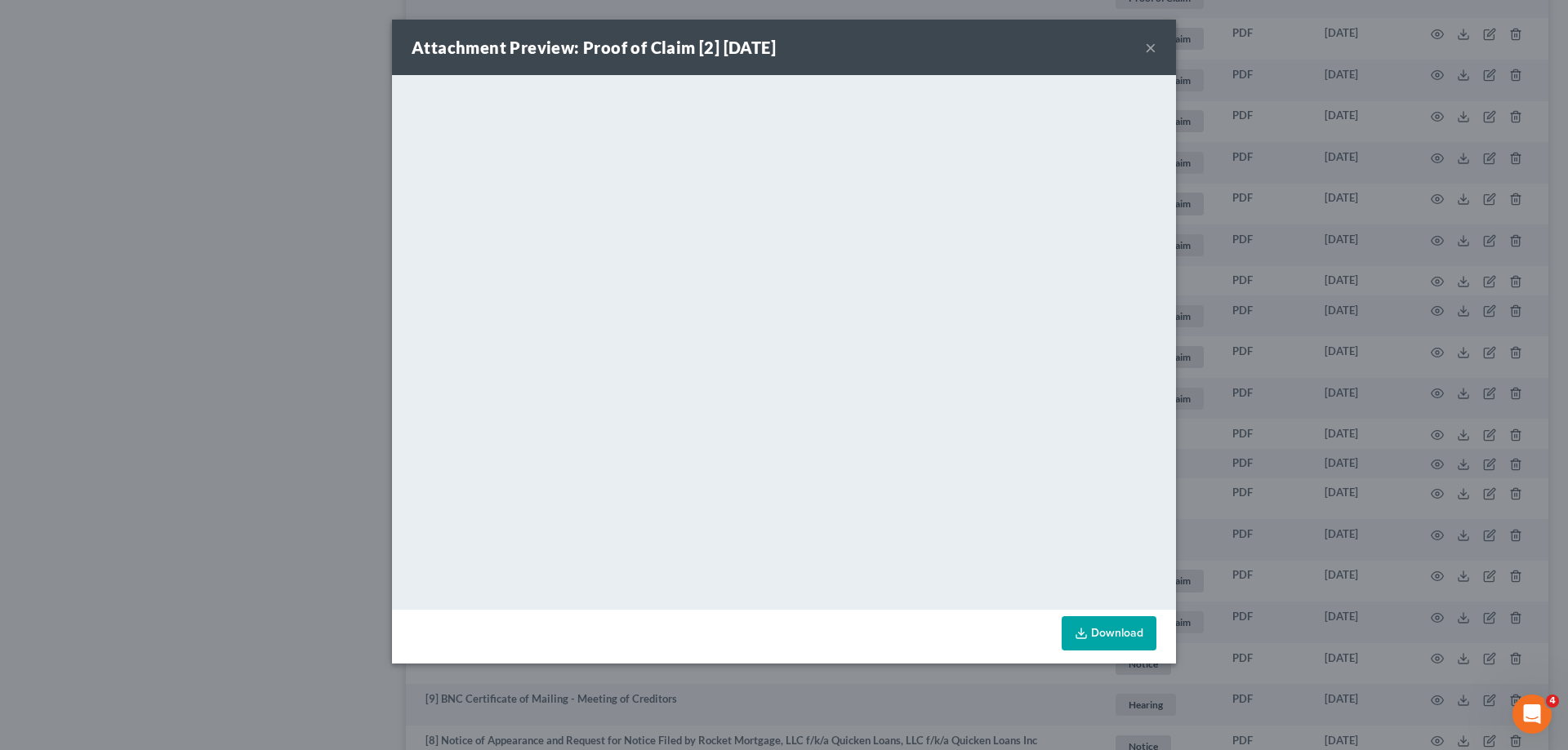
click at [1146, 47] on button "×" at bounding box center [1151, 47] width 11 height 19
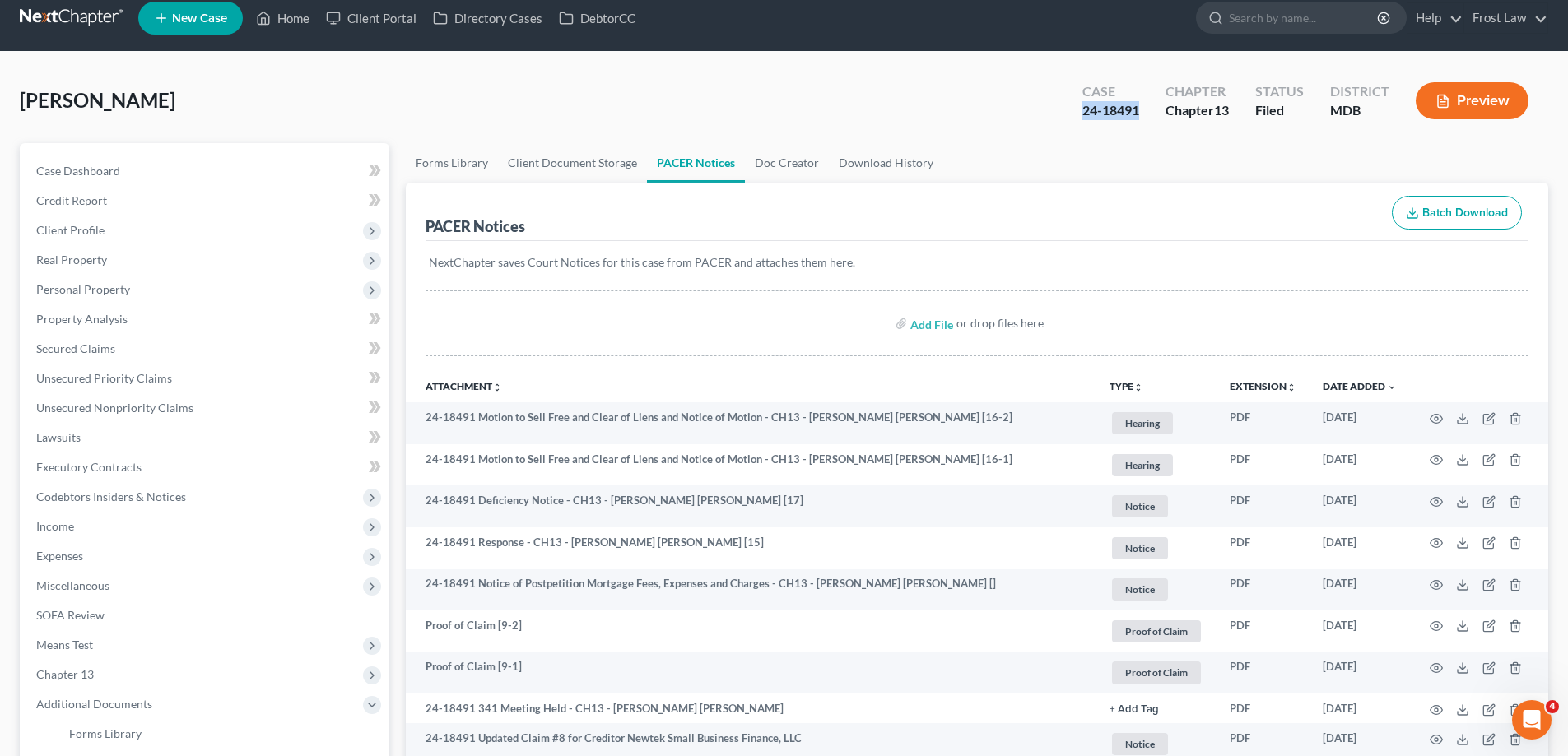
scroll to position [0, 0]
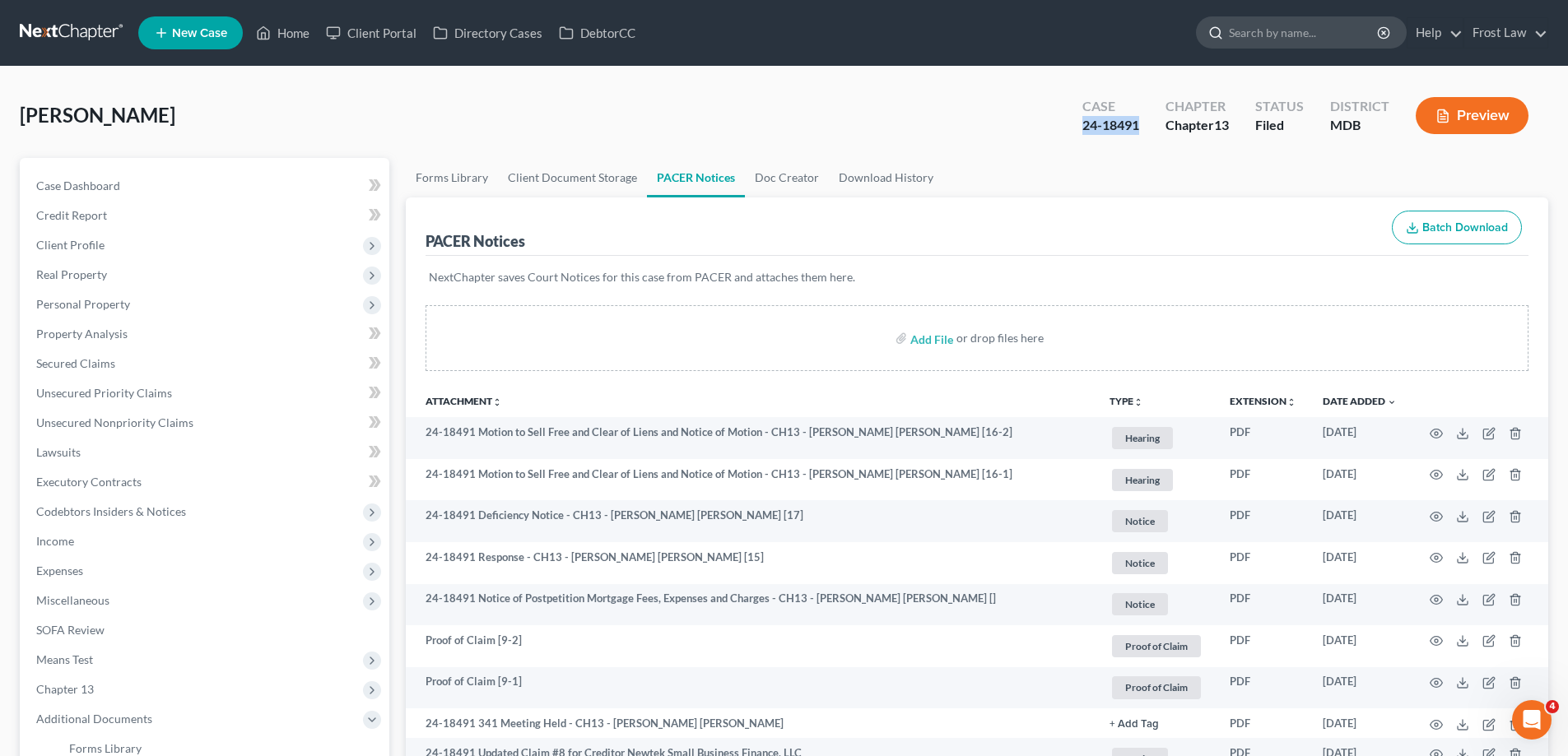
copy div "24-18491"
click at [300, 38] on link "Home" at bounding box center [282, 33] width 70 height 30
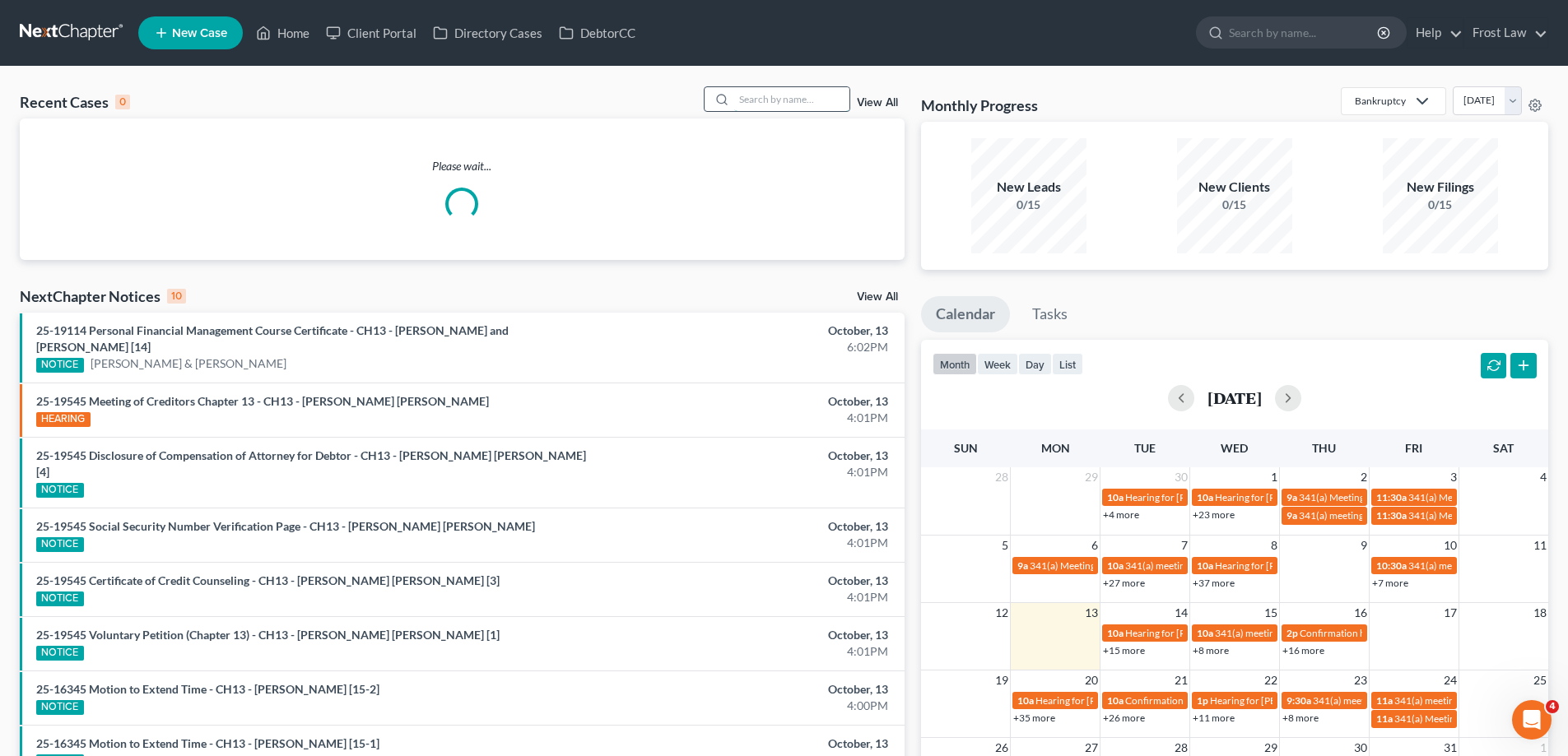
click at [806, 102] on input "search" at bounding box center [791, 99] width 115 height 24
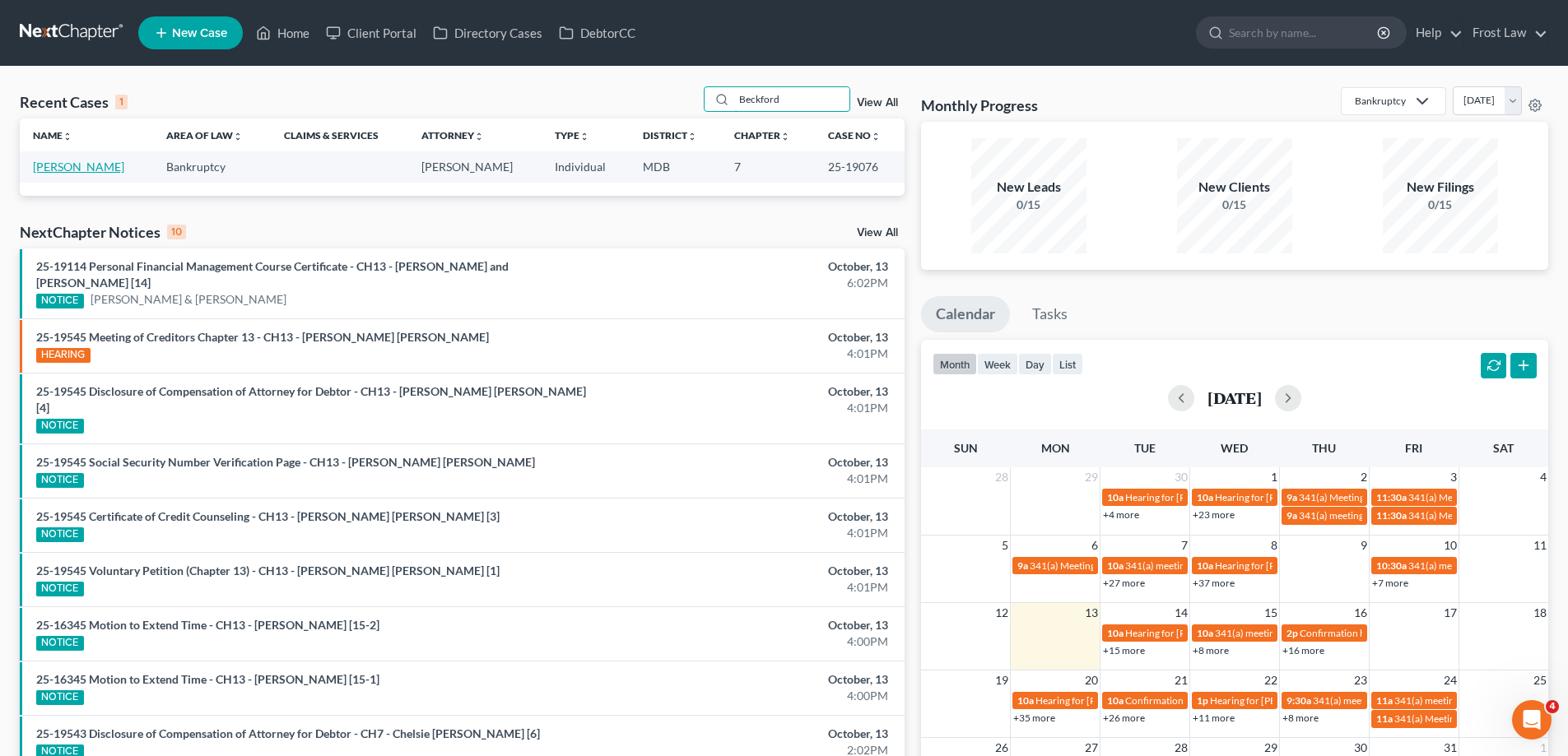
type input "Beckford"
click at [72, 160] on link "[PERSON_NAME]" at bounding box center [78, 166] width 91 height 14
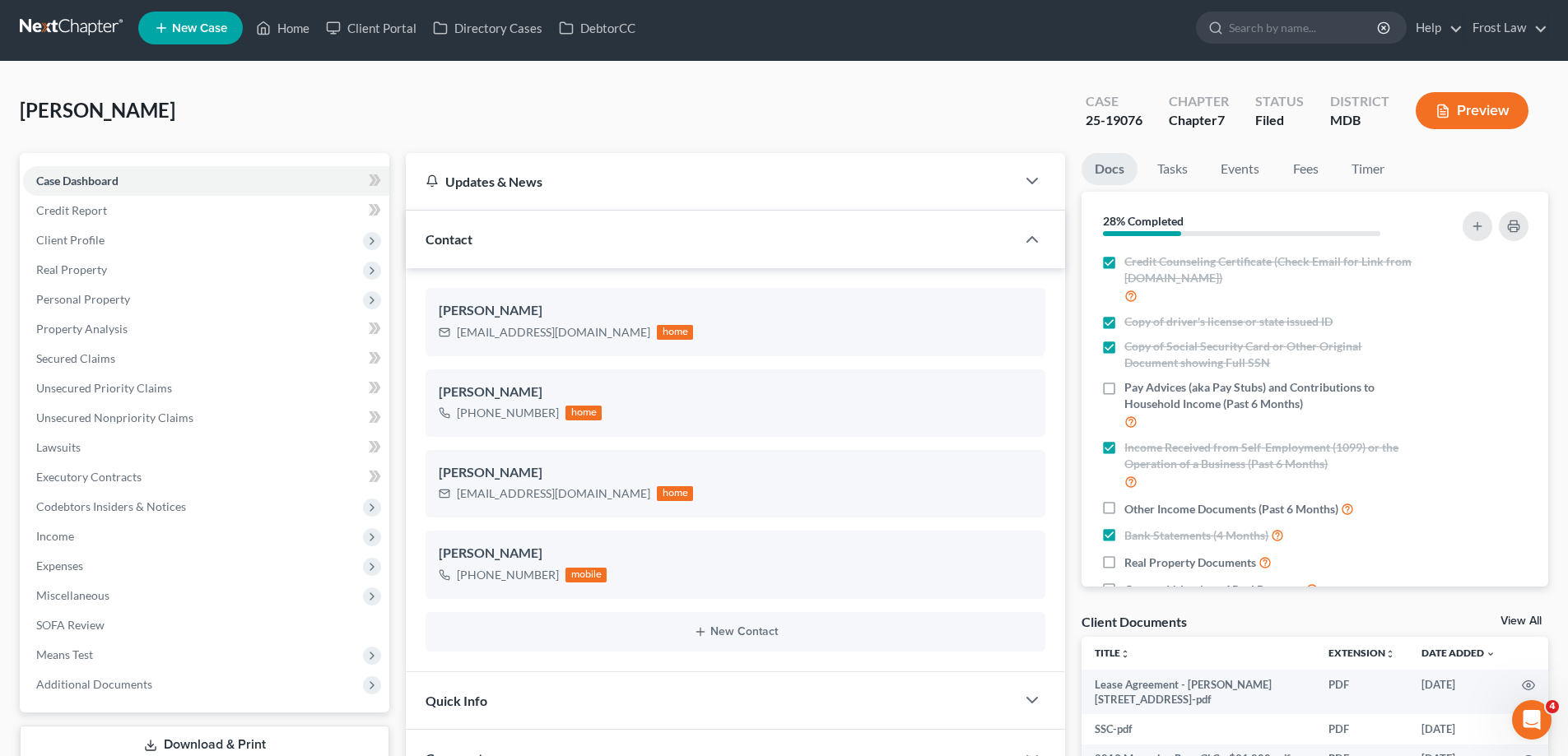
scroll to position [247, 0]
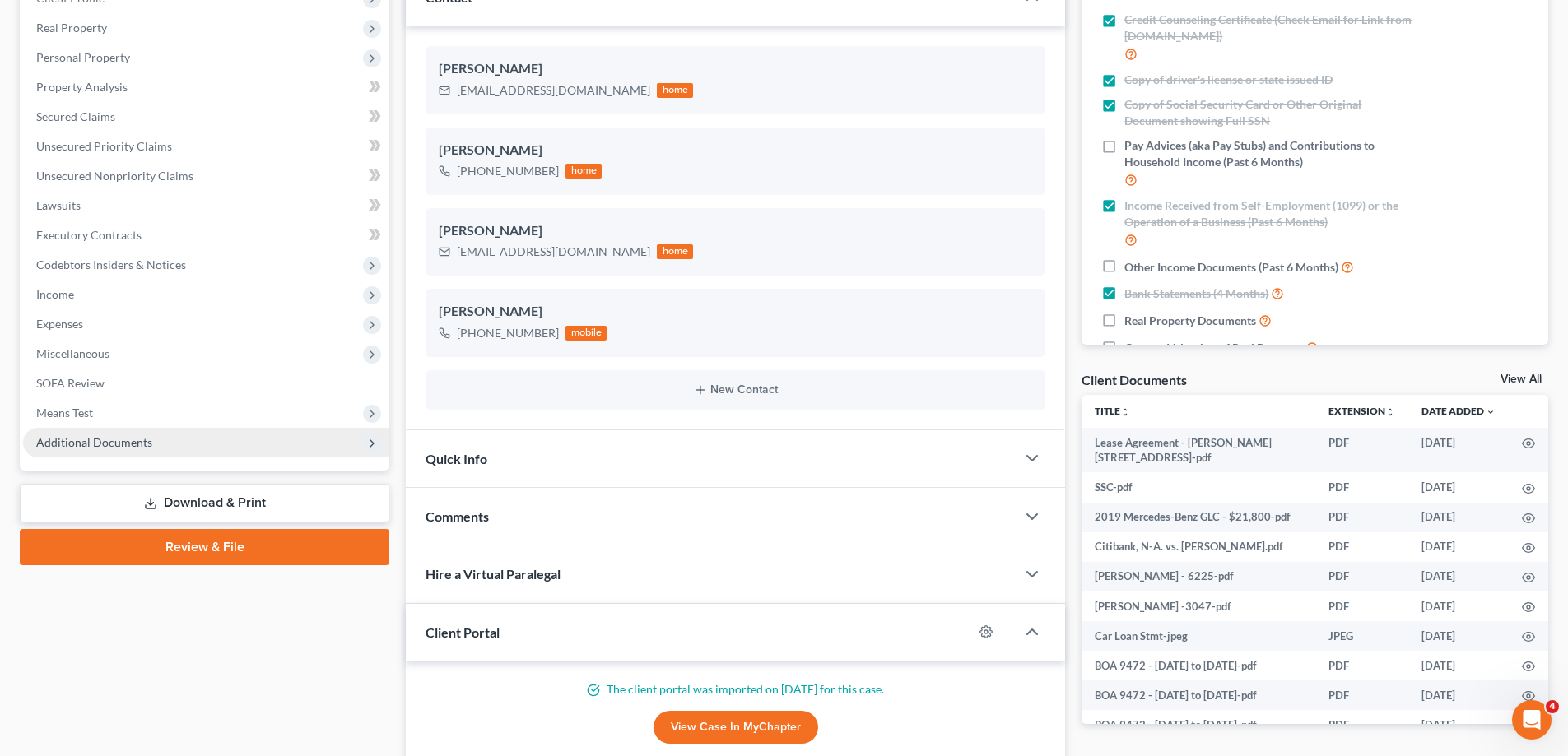
click at [138, 435] on span "Additional Documents" at bounding box center [94, 442] width 116 height 14
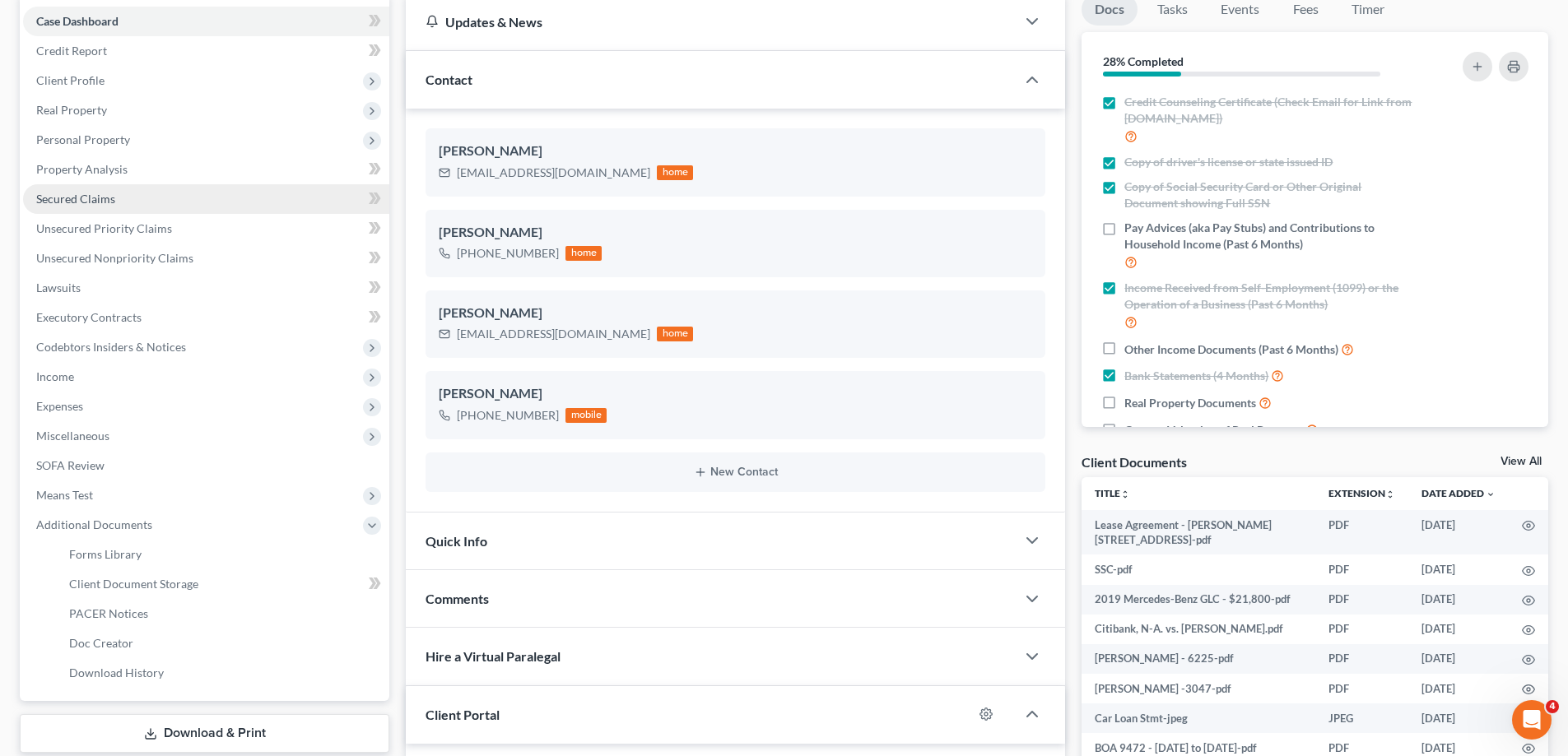
click at [130, 188] on link "Secured Claims" at bounding box center [206, 199] width 366 height 30
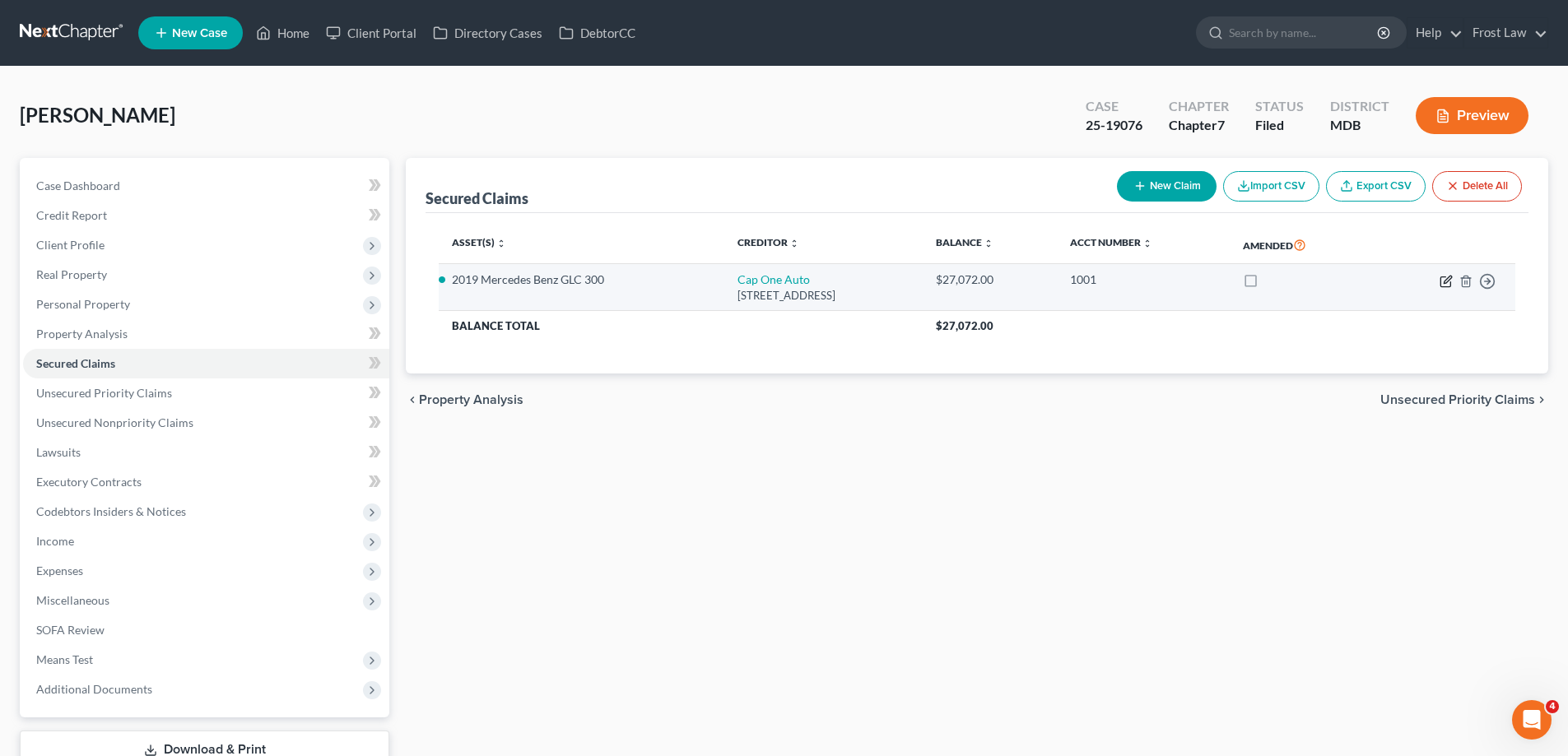
click at [1441, 282] on icon "button" at bounding box center [1446, 281] width 10 height 10
select select "45"
select select "0"
select select "4"
select select "3"
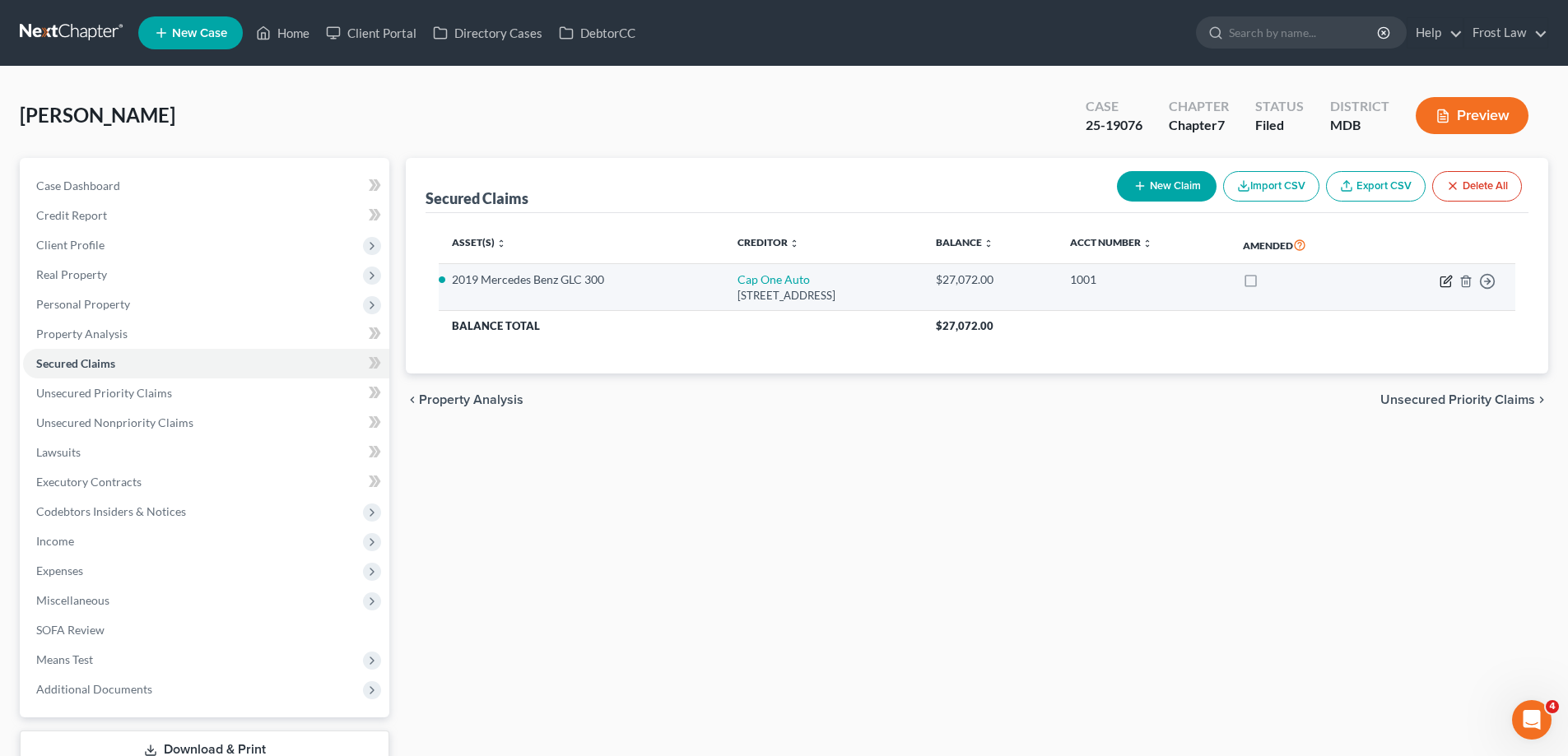
select select "21"
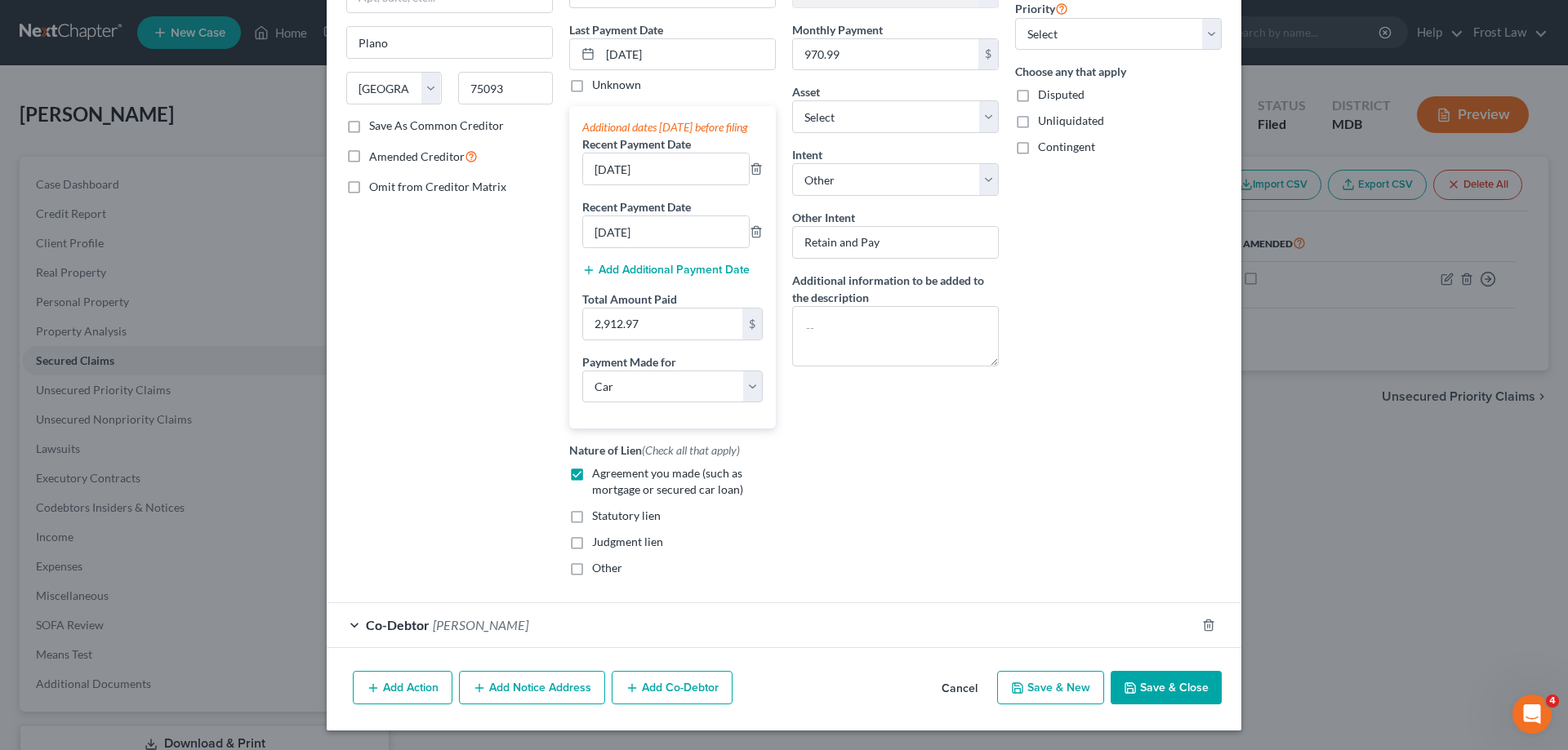
scroll to position [219, 0]
click at [832, 618] on div "Co-Debtor [PERSON_NAME]" at bounding box center [761, 625] width 869 height 43
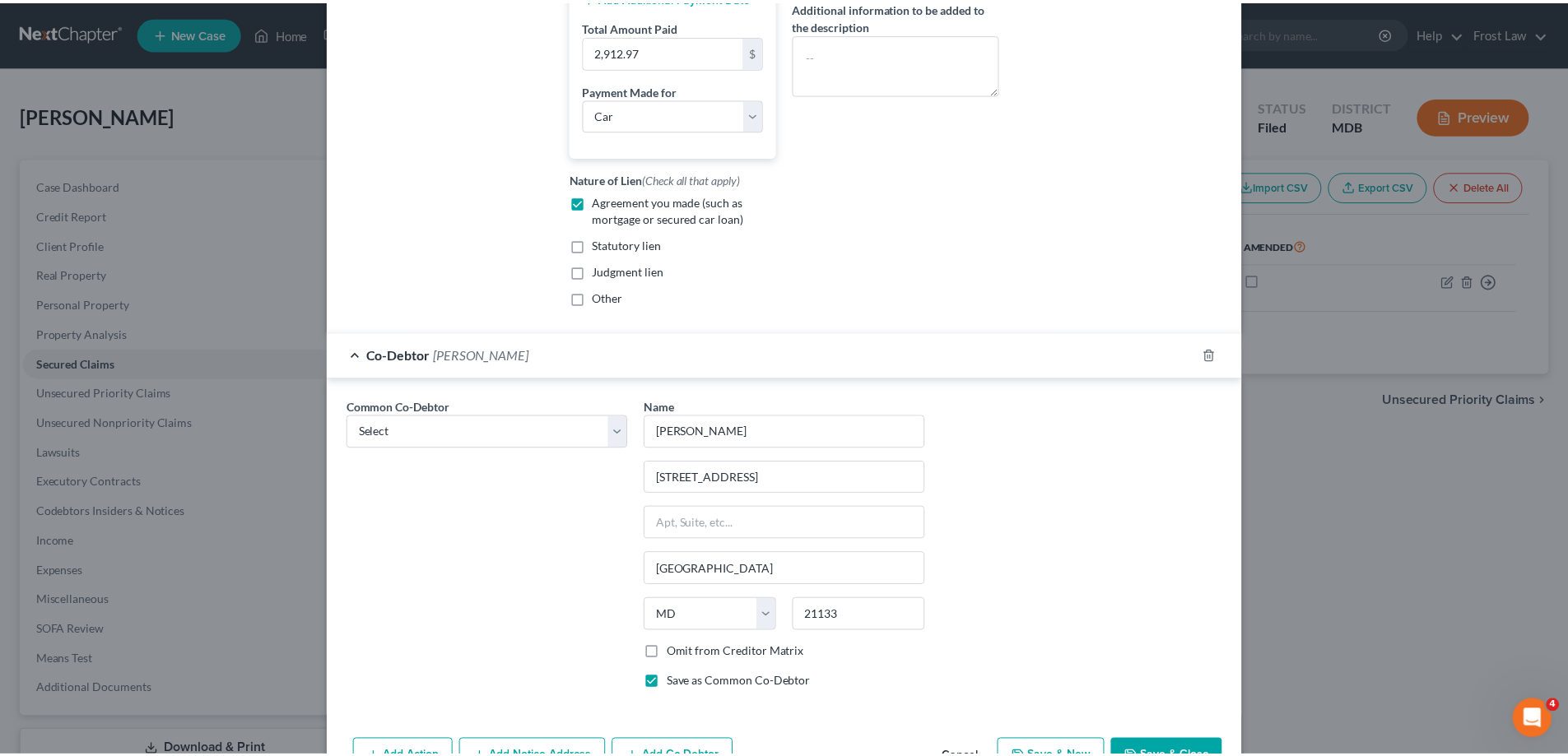
scroll to position [559, 0]
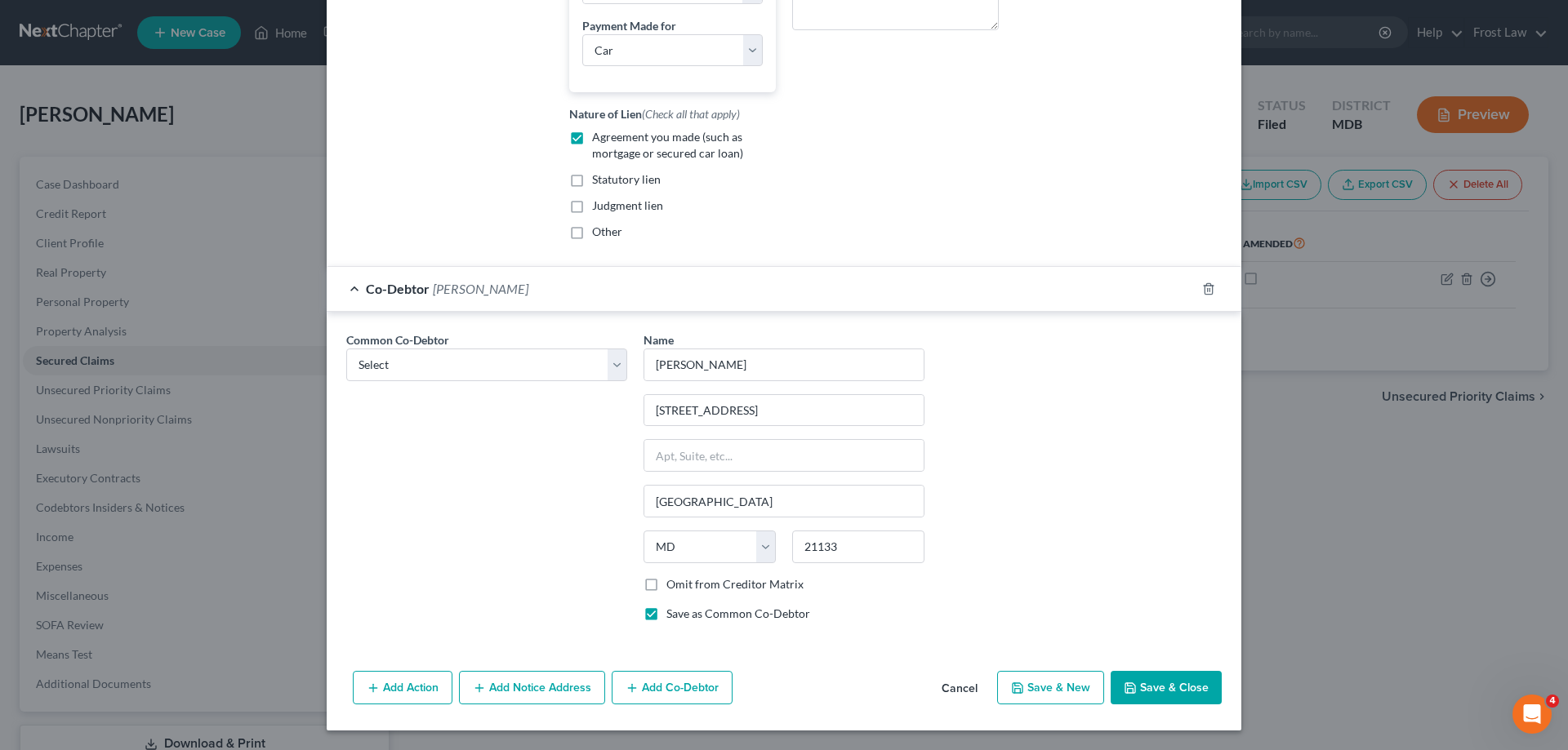
click at [961, 691] on button "Cancel" at bounding box center [959, 688] width 62 height 32
